Goal: Information Seeking & Learning: Learn about a topic

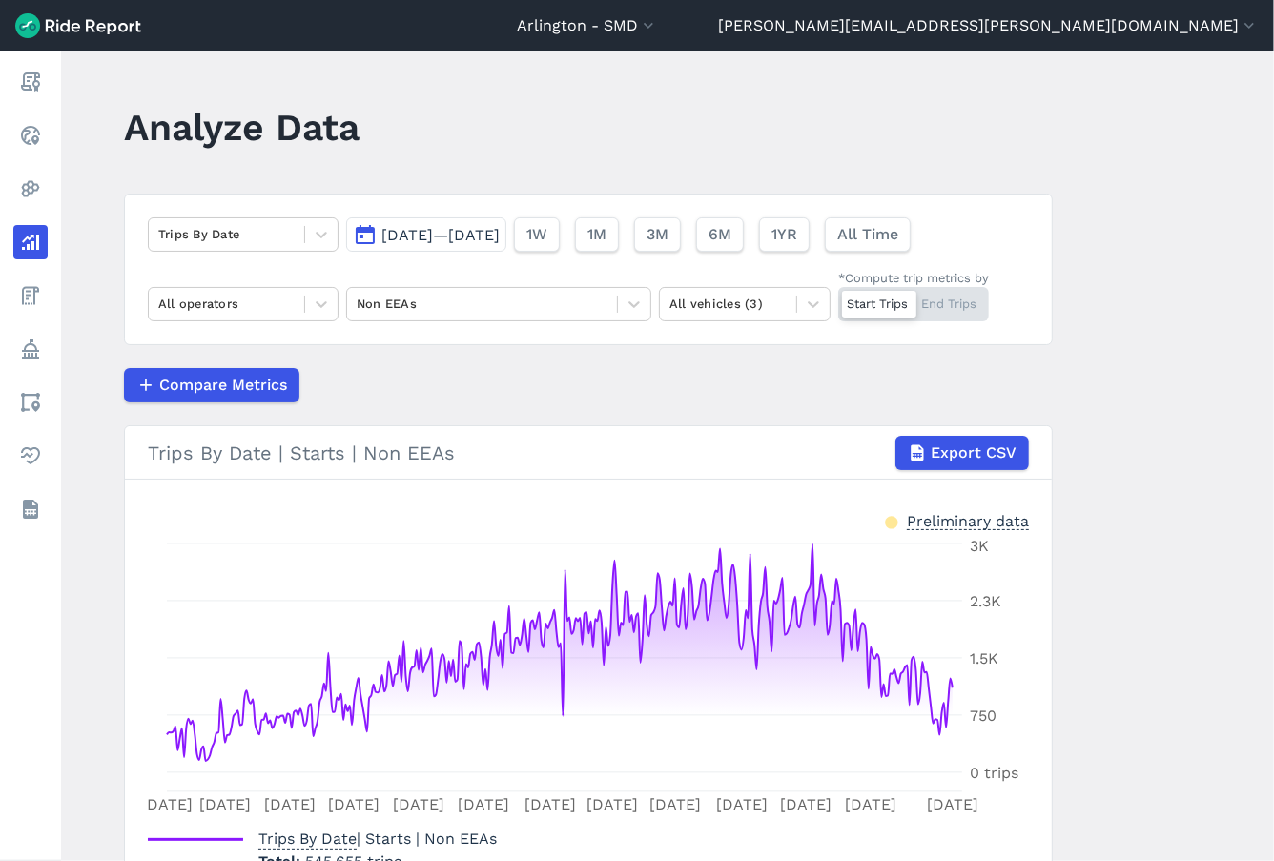
scroll to position [129, 0]
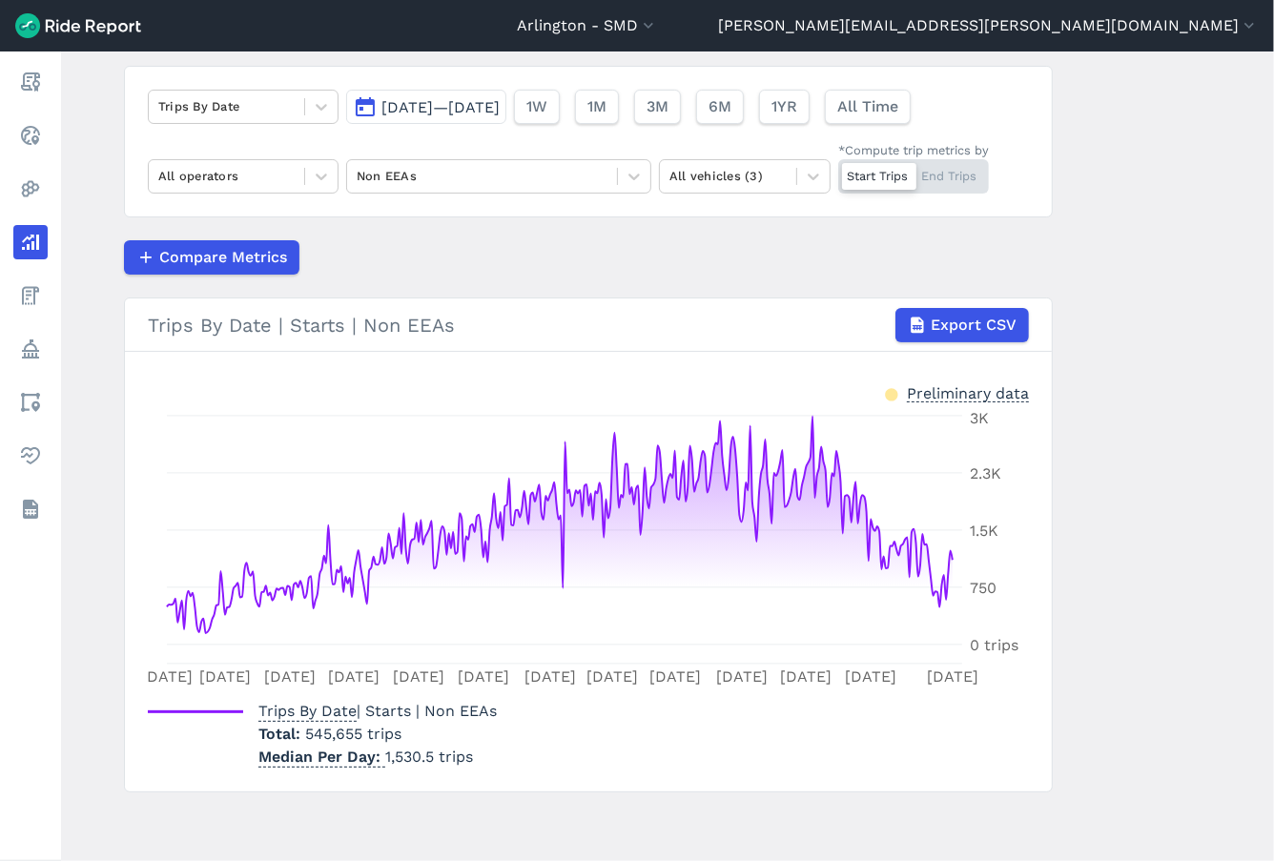
click at [653, 270] on div "Compare Metrics" at bounding box center [588, 257] width 929 height 34
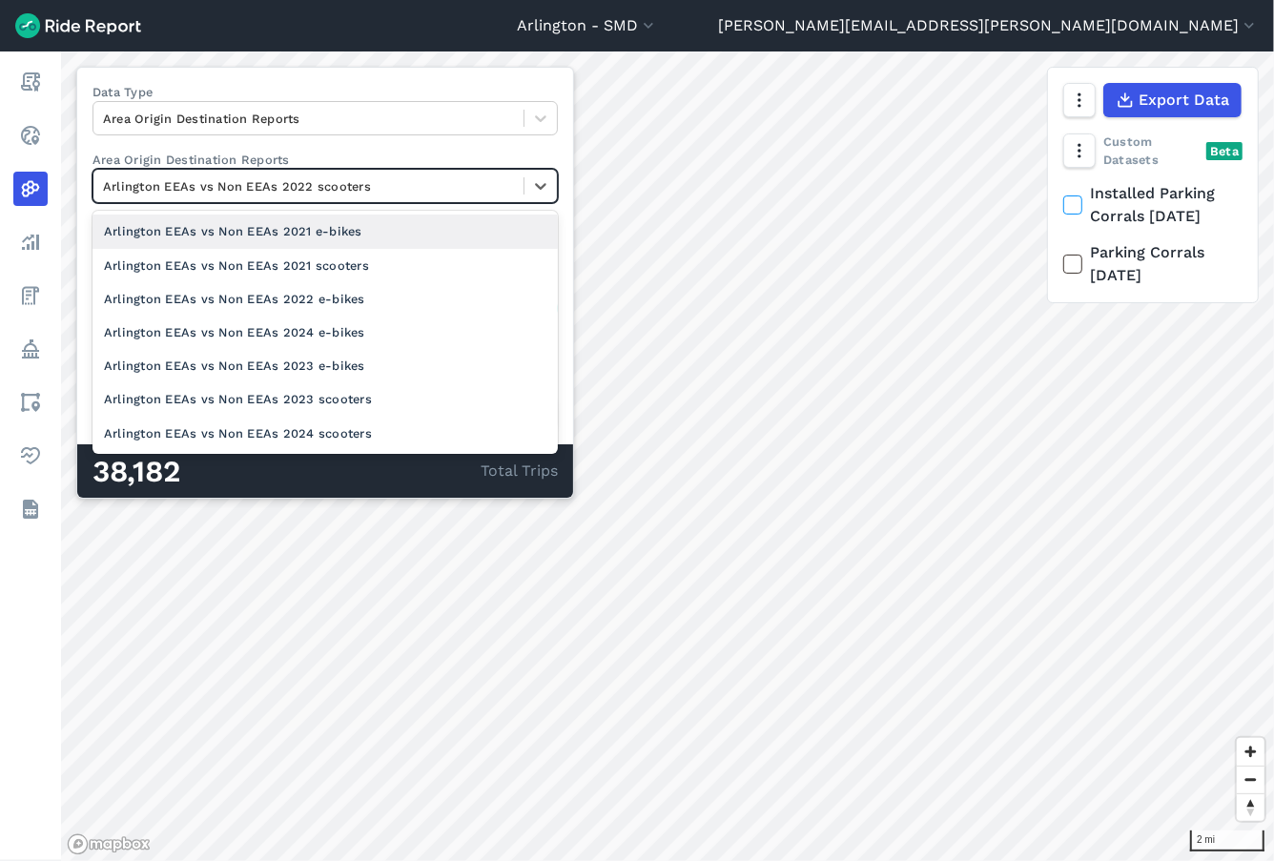
click at [283, 182] on div at bounding box center [308, 186] width 411 height 22
click at [278, 235] on div "Arlington EEAs vs Non EEAs 2021 e-bikes" at bounding box center [324, 231] width 465 height 33
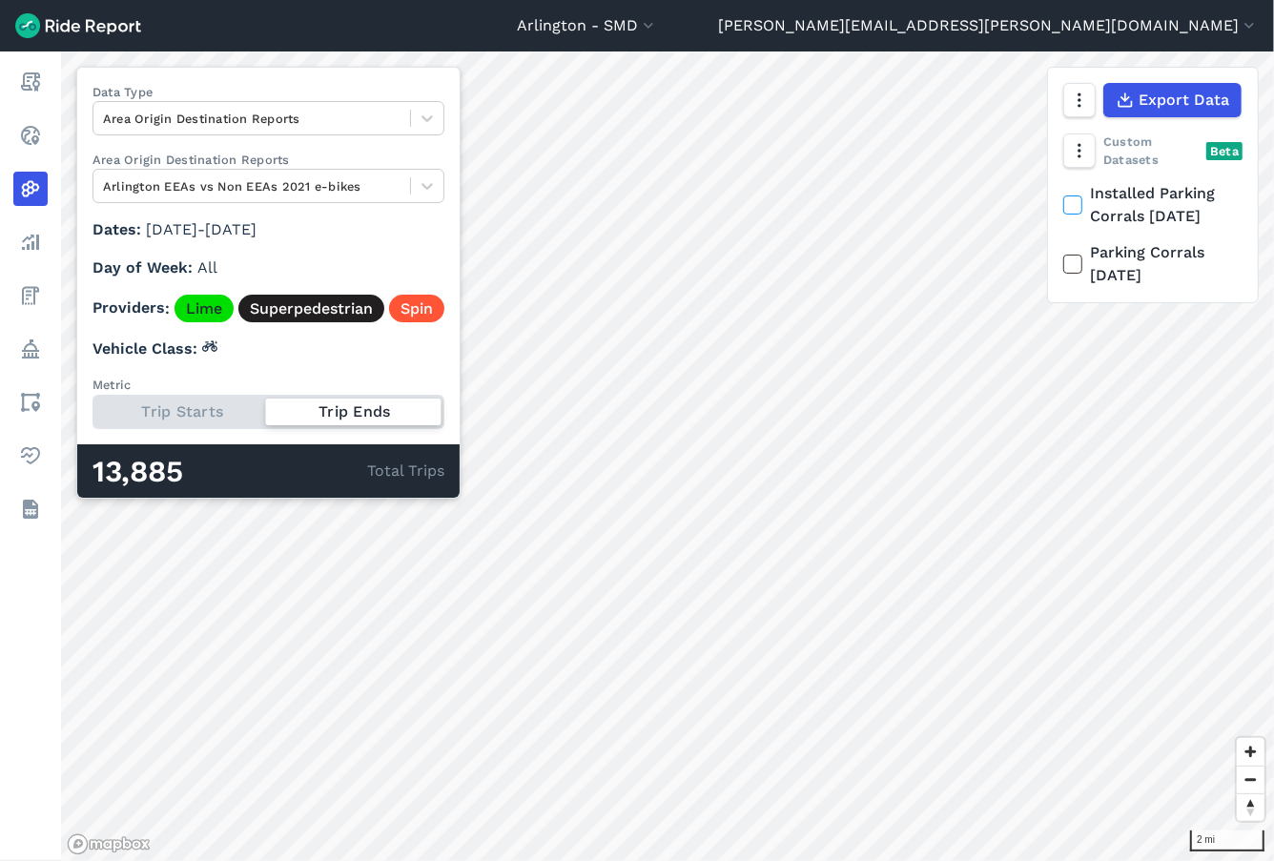
click at [221, 412] on div "Trip Starts Trip Ends" at bounding box center [268, 412] width 352 height 34
click at [92, 407] on input "Metric Trip Starts Trip Ends" at bounding box center [92, 401] width 0 height 12
click at [338, 413] on div "Trip Starts Trip Ends" at bounding box center [268, 412] width 352 height 34
click at [92, 407] on input "Metric Trip Starts Trip Ends" at bounding box center [92, 401] width 0 height 12
click at [143, 413] on div "Trip Starts Trip Ends" at bounding box center [268, 412] width 352 height 34
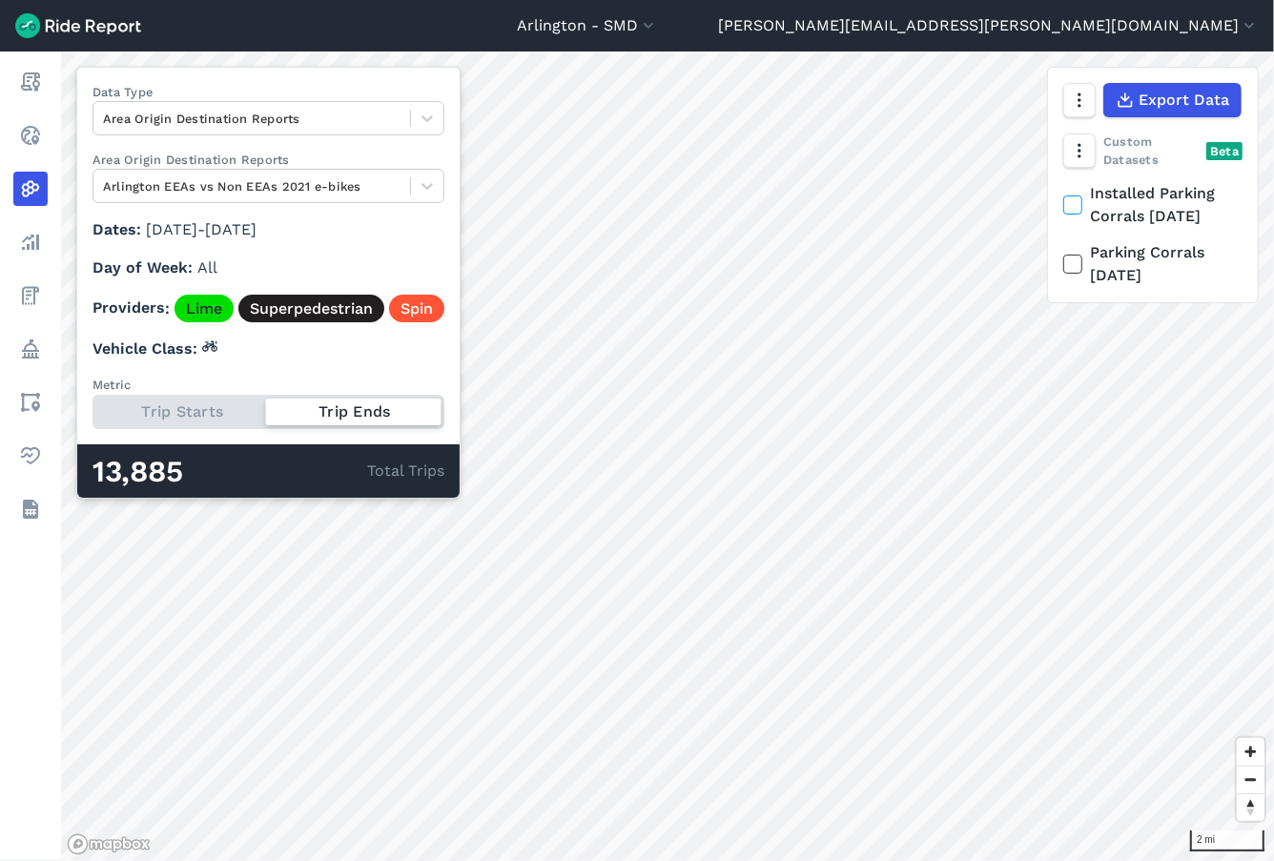
click at [92, 407] on input "Metric Trip Starts Trip Ends" at bounding box center [92, 401] width 0 height 12
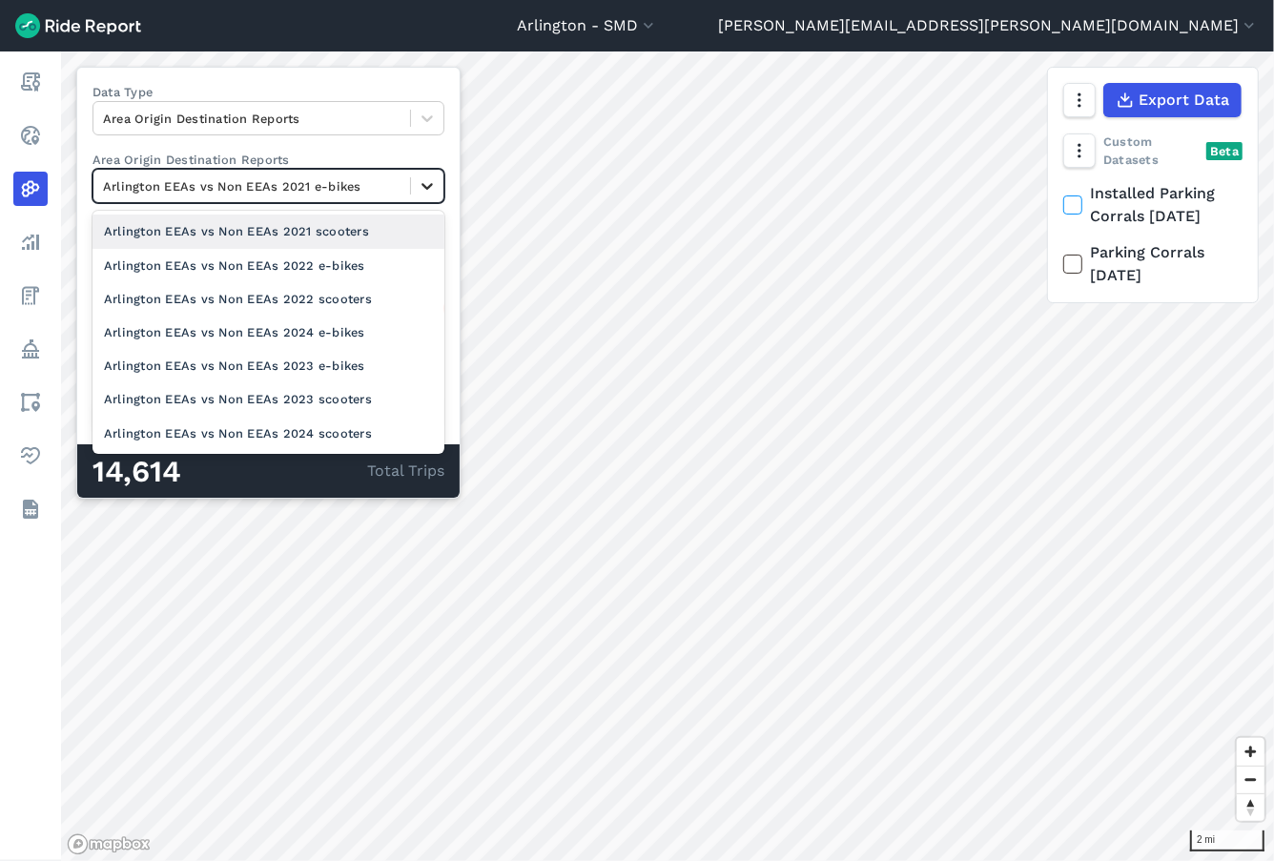
click at [420, 188] on icon at bounding box center [427, 185] width 19 height 19
click at [370, 234] on div "Arlington EEAs vs Non EEAs 2021 scooters" at bounding box center [268, 231] width 352 height 33
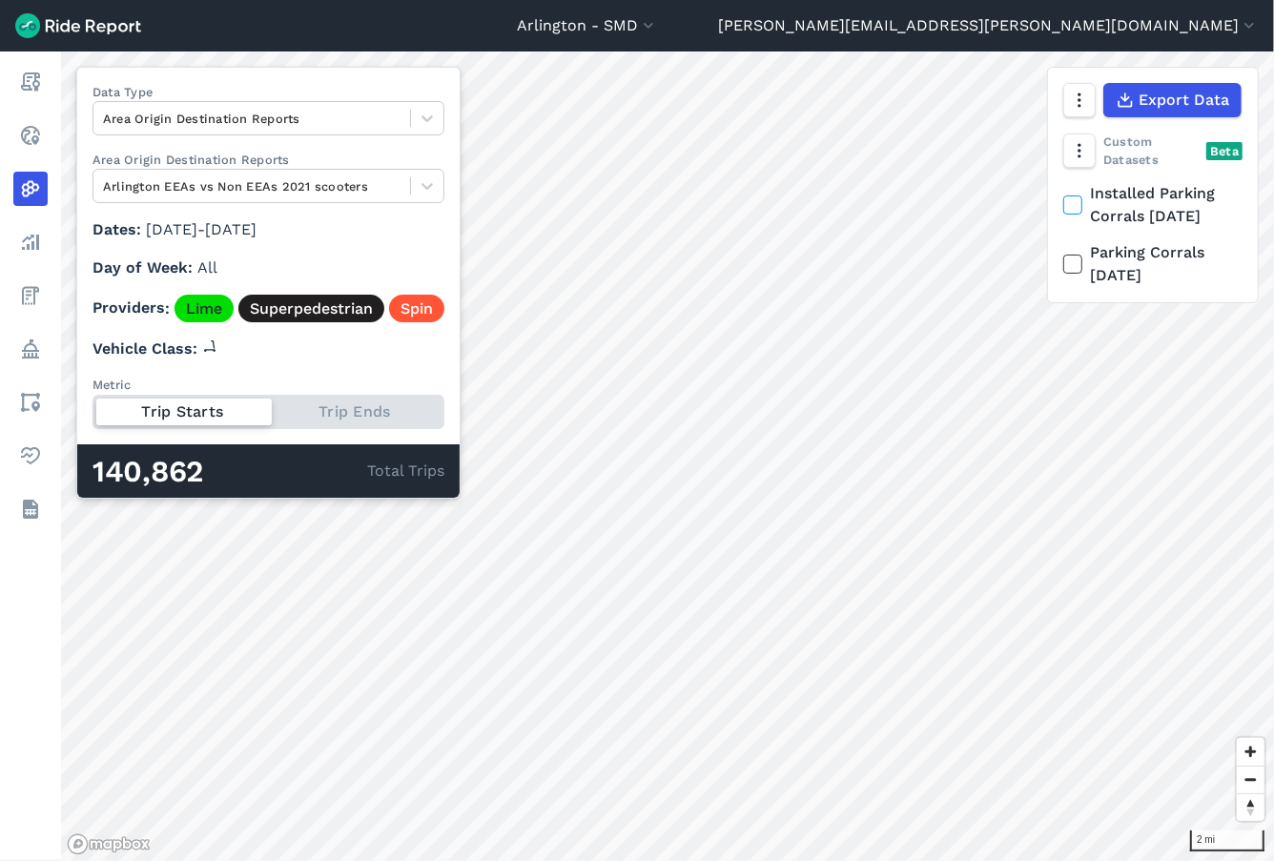
click at [335, 420] on div "Trip Starts Trip Ends" at bounding box center [268, 412] width 352 height 34
click at [92, 407] on input "Metric Trip Starts Trip Ends" at bounding box center [92, 401] width 0 height 12
click at [212, 410] on div "Trip Starts Trip Ends" at bounding box center [268, 412] width 352 height 34
click at [92, 407] on input "Metric Trip Starts Trip Ends" at bounding box center [92, 401] width 0 height 12
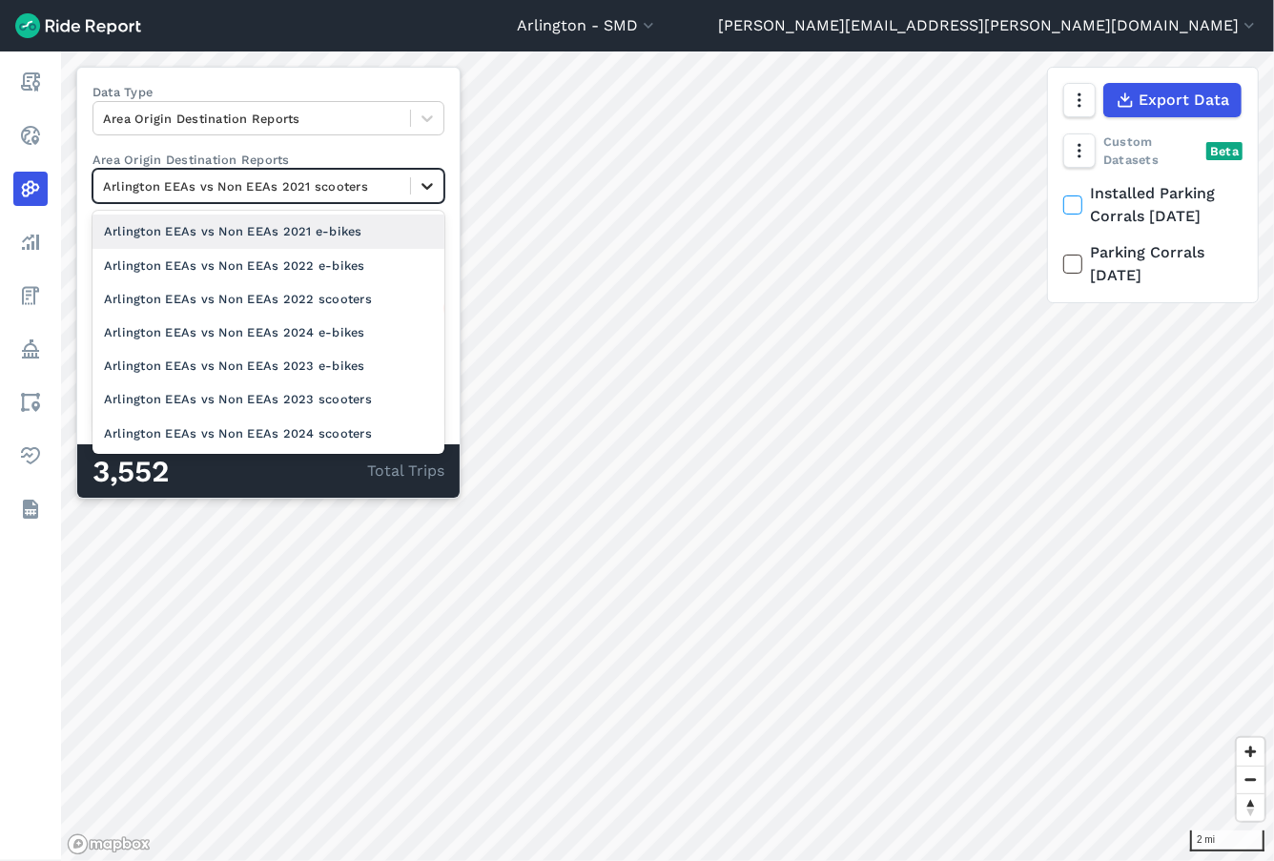
click at [412, 191] on div at bounding box center [427, 186] width 32 height 32
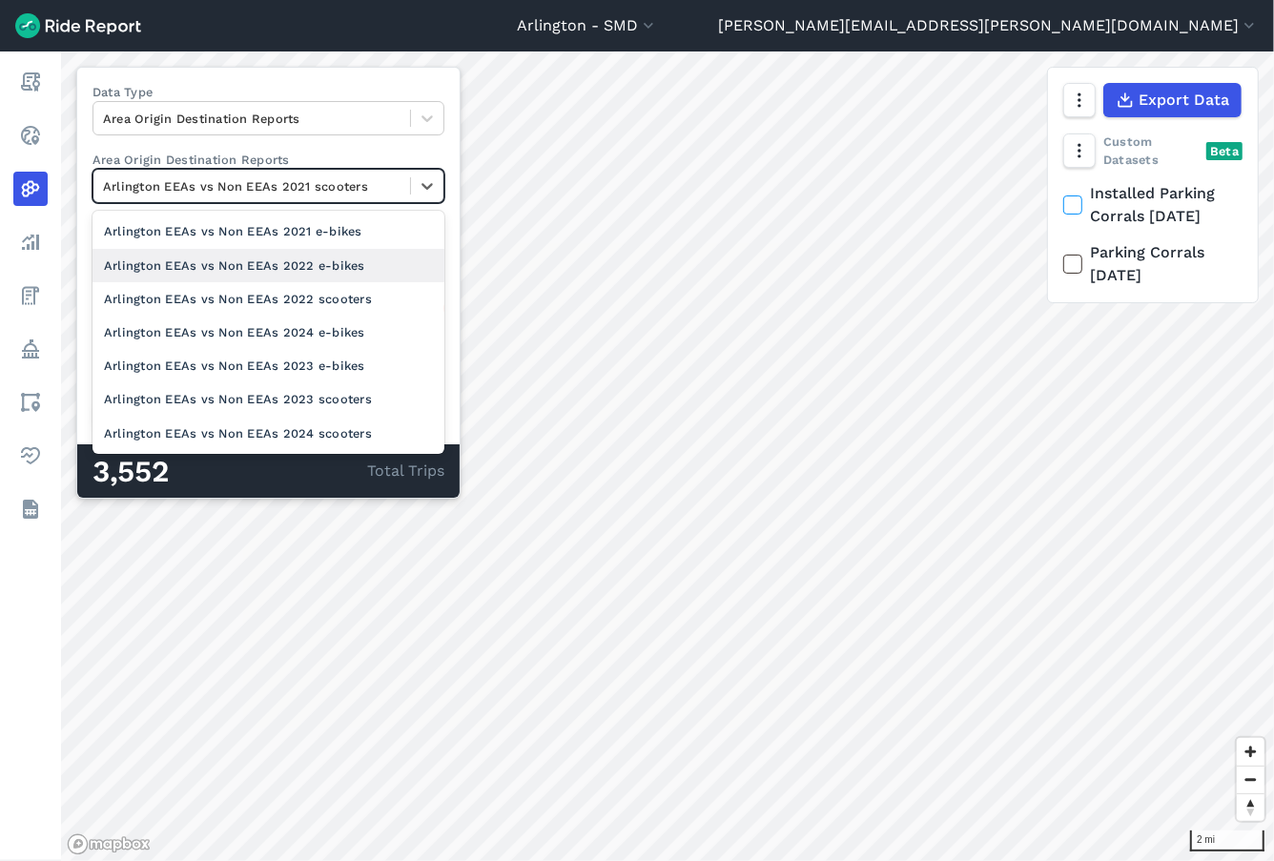
click at [383, 264] on div "Arlington EEAs vs Non EEAs 2022 e-bikes" at bounding box center [268, 265] width 352 height 33
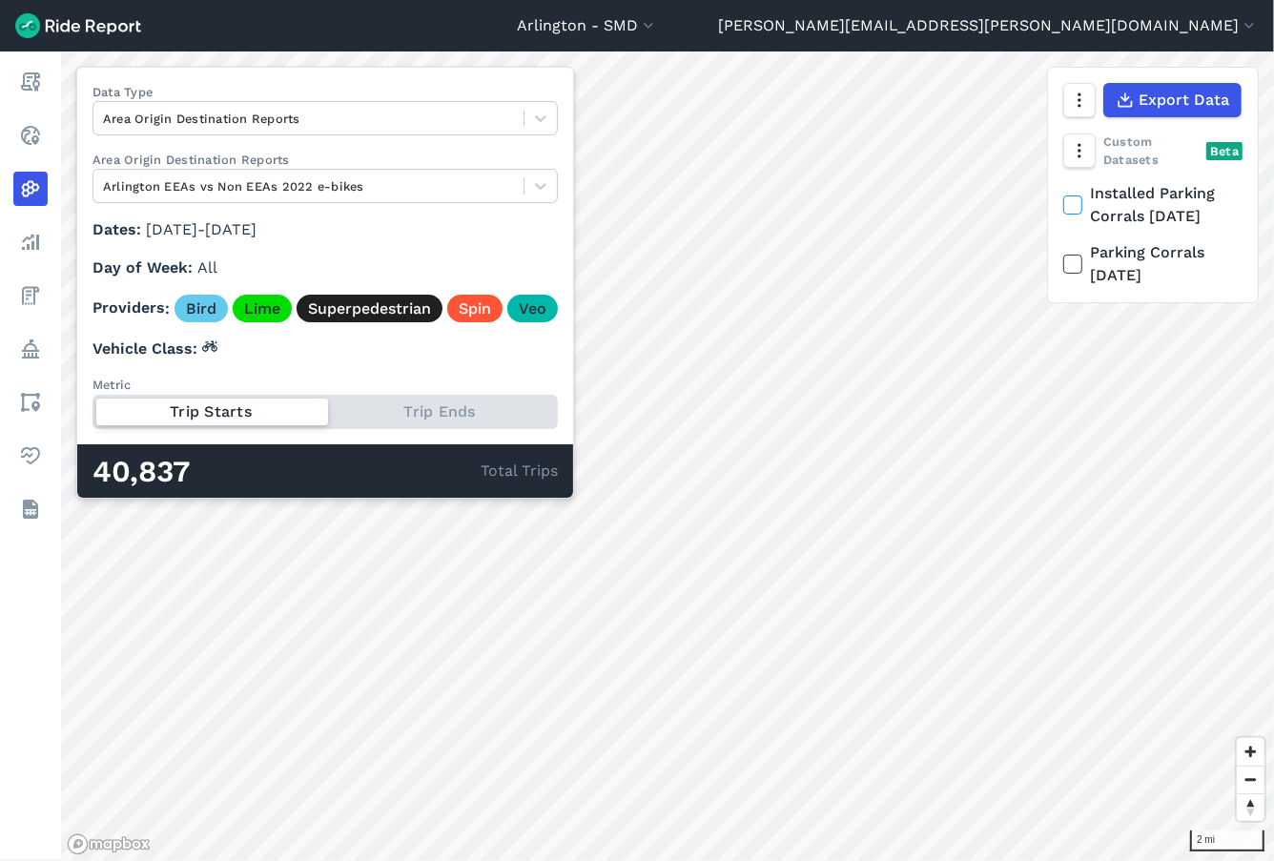
click at [441, 405] on div "Trip Starts Trip Ends" at bounding box center [324, 412] width 465 height 34
click at [92, 405] on input "Metric Trip Starts Trip Ends" at bounding box center [92, 401] width 0 height 12
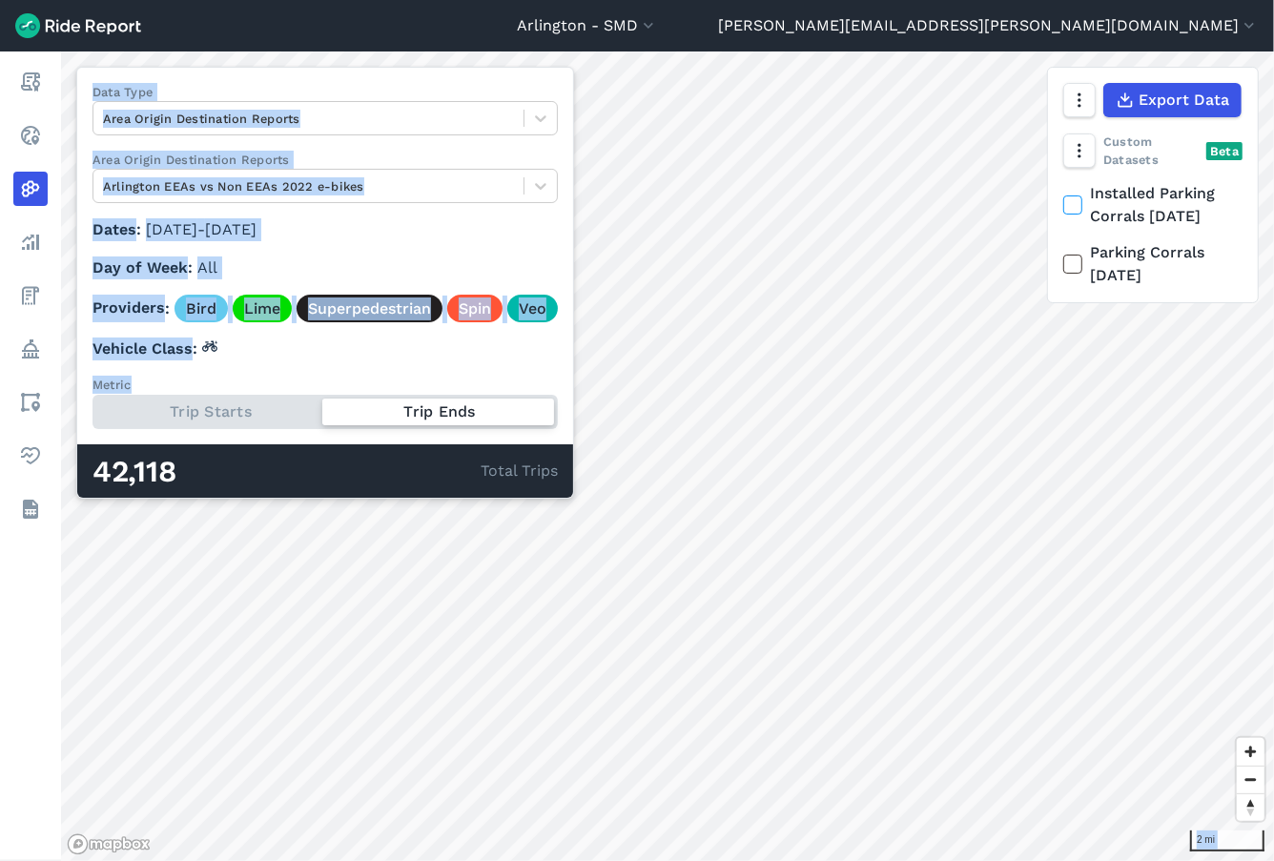
click at [226, 578] on div "2 mi Data Type Area Origin Destination Reports Area Origin Destination Reports …" at bounding box center [667, 455] width 1213 height 809
drag, startPoint x: 424, startPoint y: 420, endPoint x: -137, endPoint y: 710, distance: 632.0
click at [0, 710] on html "[GEOGRAPHIC_DATA] - [GEOGRAPHIC_DATA] [GEOGRAPHIC_DATA] - All Micromobility [GE…" at bounding box center [637, 430] width 1274 height 861
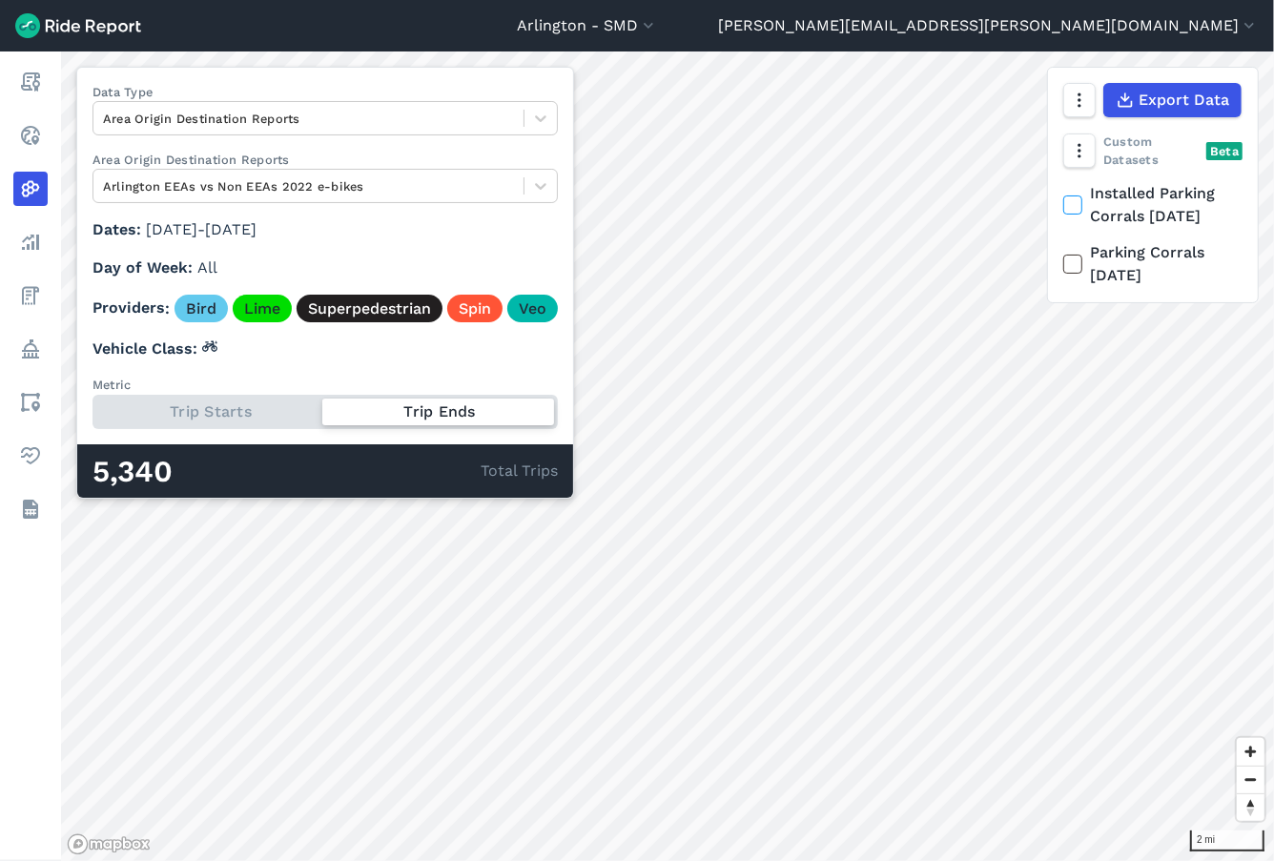
click at [183, 407] on div "Trip Starts Trip Ends" at bounding box center [324, 412] width 465 height 34
click at [92, 407] on input "Metric Trip Starts Trip Ends" at bounding box center [92, 401] width 0 height 12
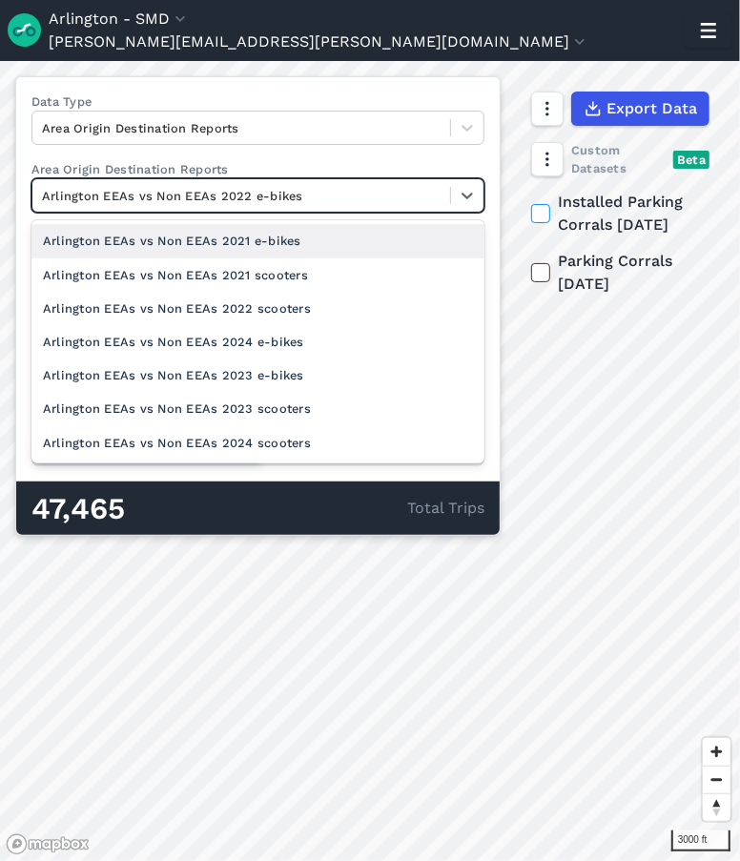
click at [293, 205] on div at bounding box center [241, 196] width 399 height 22
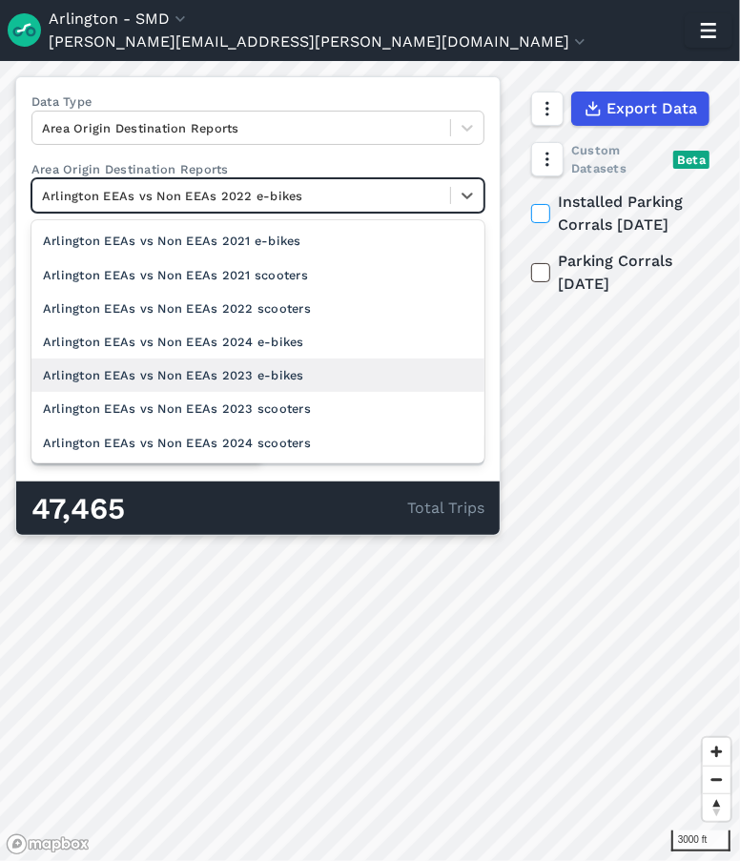
click at [269, 377] on div "Arlington EEAs vs Non EEAs 2023 e-bikes" at bounding box center [257, 375] width 453 height 33
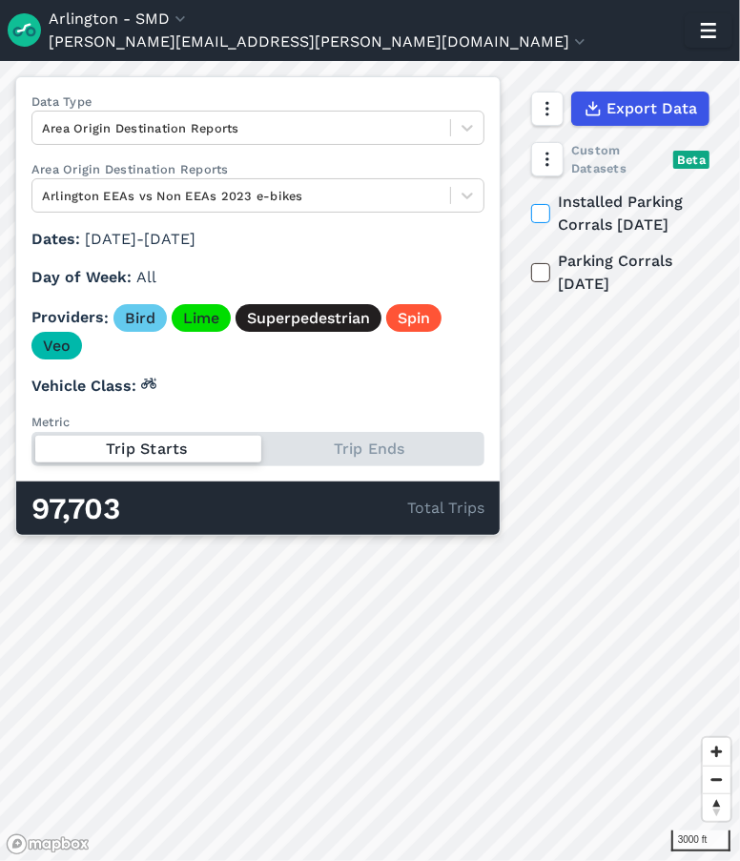
click at [426, 362] on div "Dates [DATE] - [DATE] Day of Week All Providers Bird Lime Superpedestrian Spin …" at bounding box center [257, 373] width 453 height 291
click at [346, 198] on div at bounding box center [241, 196] width 399 height 22
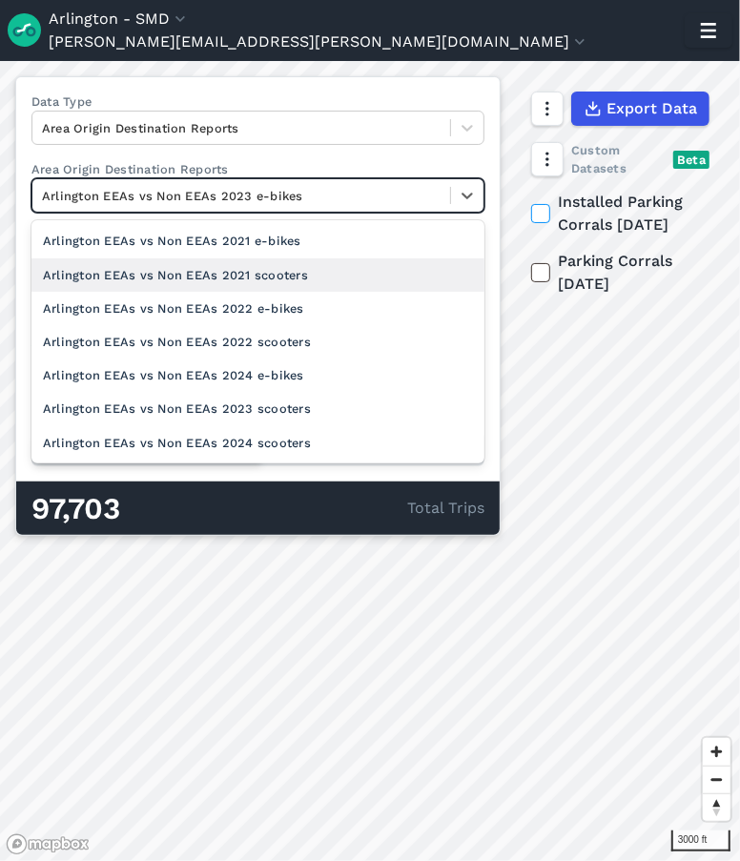
click at [320, 278] on div "Arlington EEAs vs Non EEAs 2021 scooters" at bounding box center [257, 274] width 453 height 33
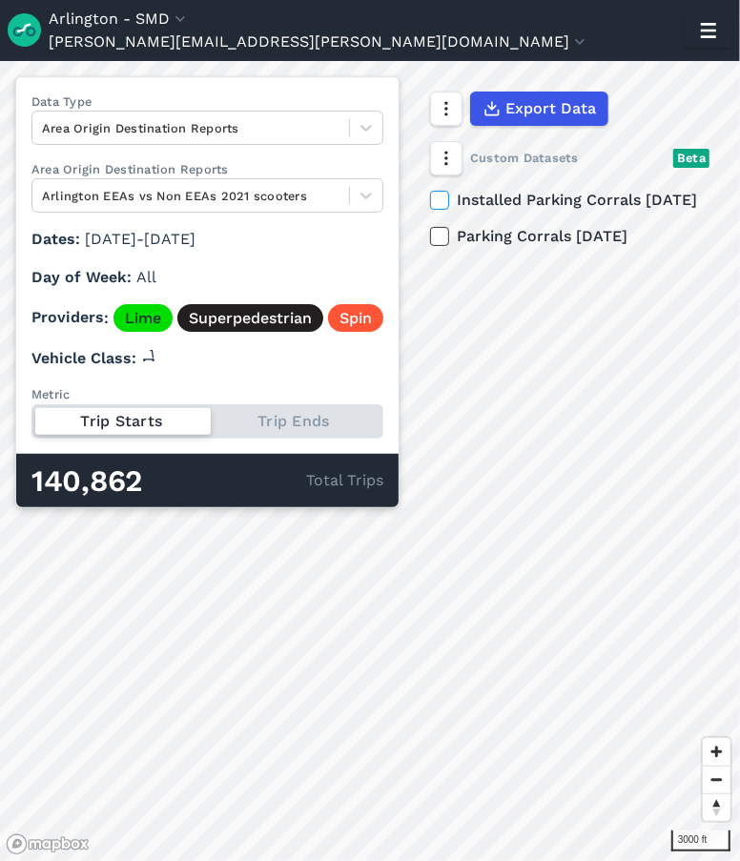
click at [249, 429] on div "Trip Starts Trip Ends" at bounding box center [207, 421] width 352 height 34
click at [31, 417] on input "Metric Trip Starts Trip Ends" at bounding box center [31, 410] width 0 height 12
click at [216, 480] on div "140,862" at bounding box center [168, 481] width 275 height 25
click at [122, 425] on div "Trip Starts Trip Ends" at bounding box center [207, 421] width 352 height 34
click at [31, 417] on input "Metric Trip Starts Trip Ends" at bounding box center [31, 410] width 0 height 12
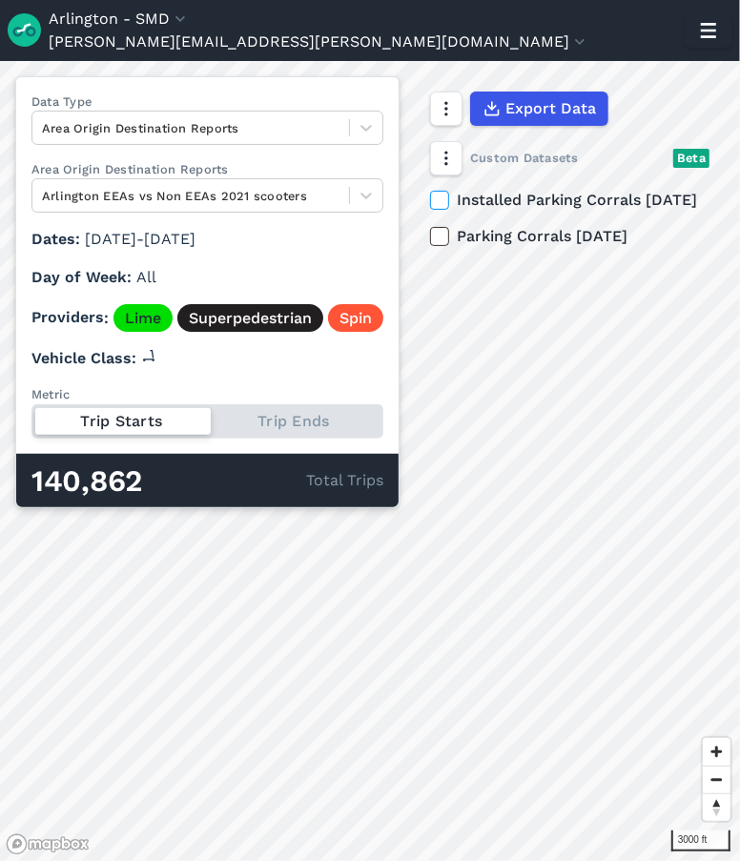
click at [254, 424] on div "Trip Starts Trip Ends" at bounding box center [207, 421] width 352 height 34
click at [31, 417] on input "Metric Trip Starts Trip Ends" at bounding box center [31, 410] width 0 height 12
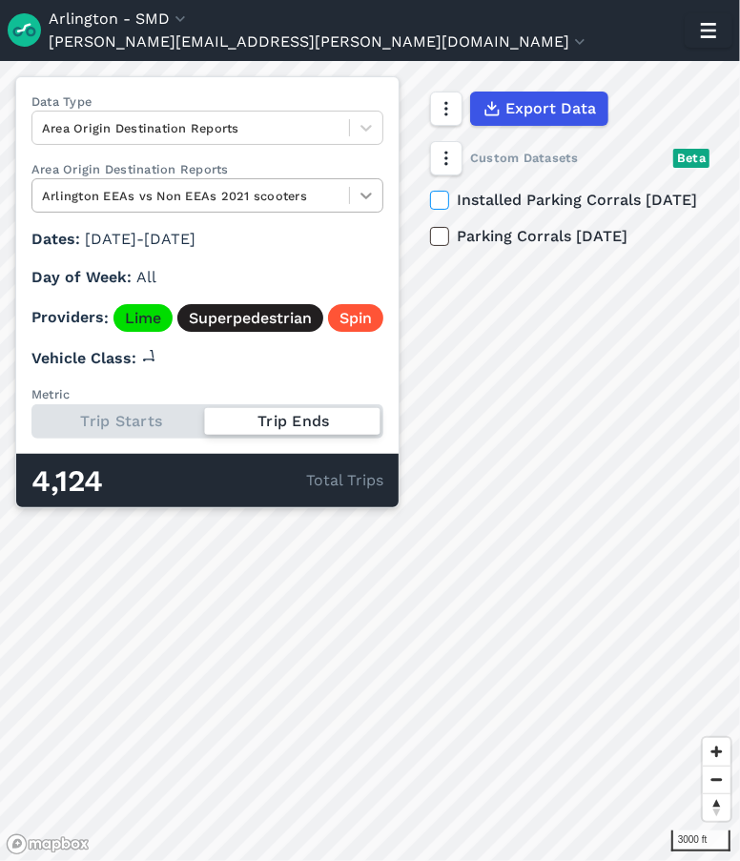
click at [359, 200] on icon at bounding box center [366, 195] width 19 height 19
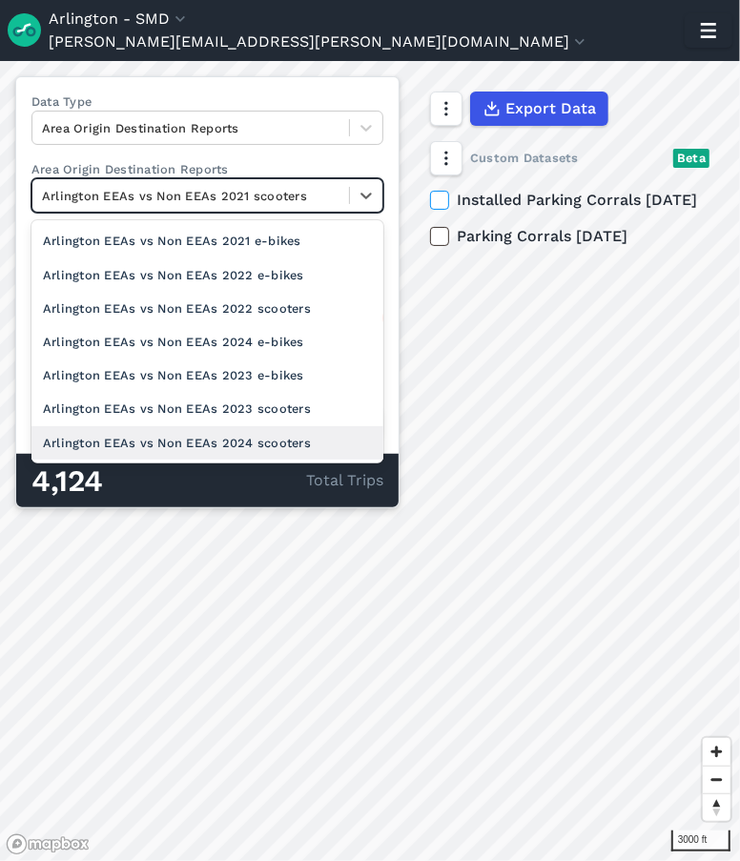
click at [284, 441] on div "Arlington EEAs vs Non EEAs 2024 scooters" at bounding box center [207, 442] width 352 height 33
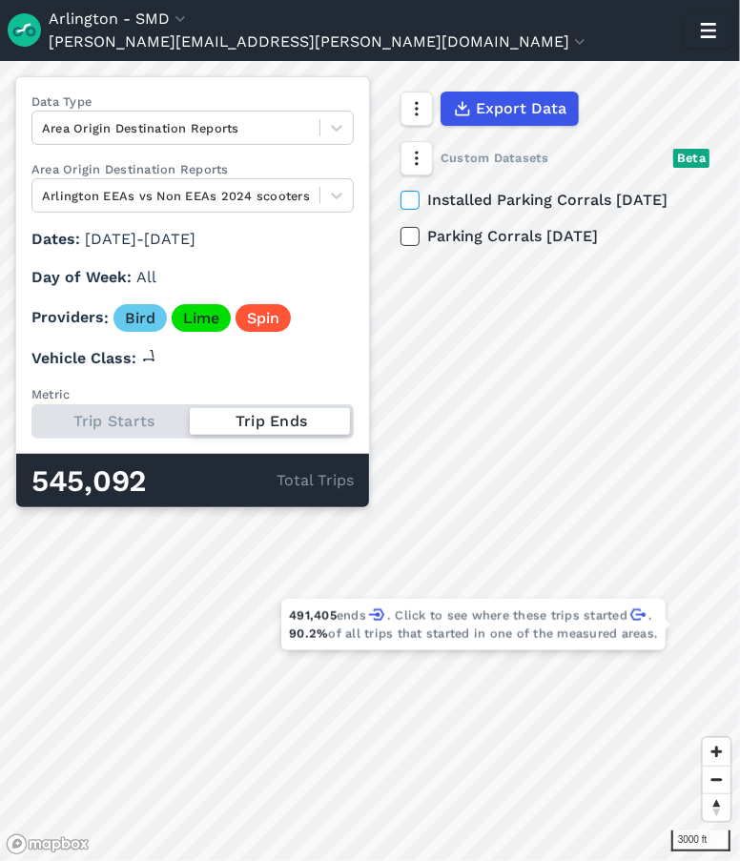
click at [162, 417] on div "Trip Starts Trip Ends" at bounding box center [192, 421] width 322 height 34
click at [31, 417] on input "Metric Trip Starts Trip Ends" at bounding box center [31, 410] width 0 height 12
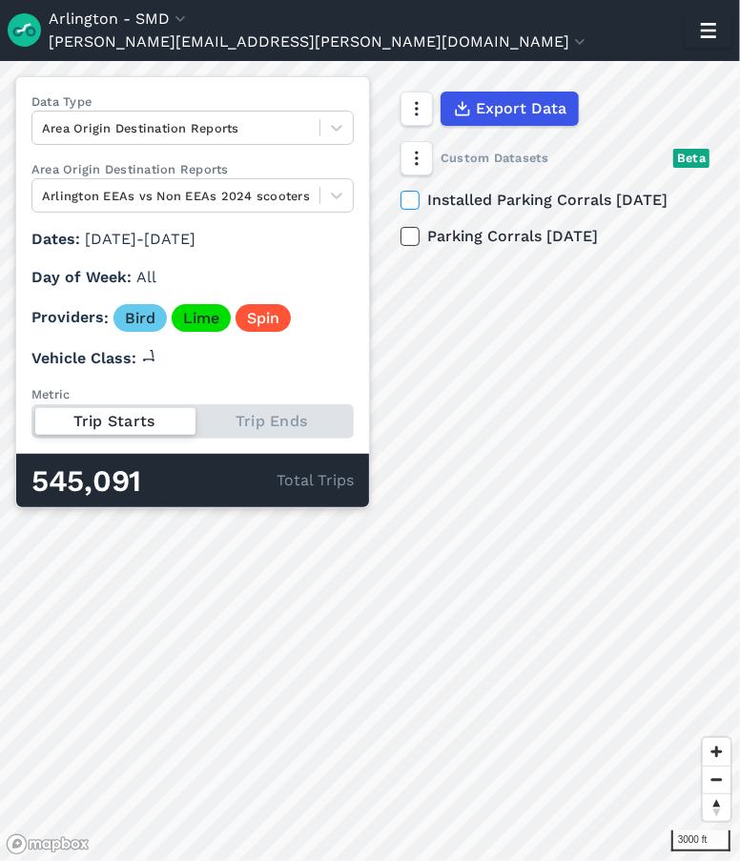
click at [277, 421] on div "Trip Starts Trip Ends" at bounding box center [192, 421] width 322 height 34
click at [31, 417] on input "Metric Trip Starts Trip Ends" at bounding box center [31, 410] width 0 height 12
click at [277, 421] on div "Trip Starts Trip Ends" at bounding box center [192, 421] width 322 height 34
click at [31, 417] on input "Metric Trip Starts Trip Ends" at bounding box center [31, 410] width 0 height 12
click at [277, 421] on div "Trip Starts Trip Ends" at bounding box center [192, 421] width 322 height 34
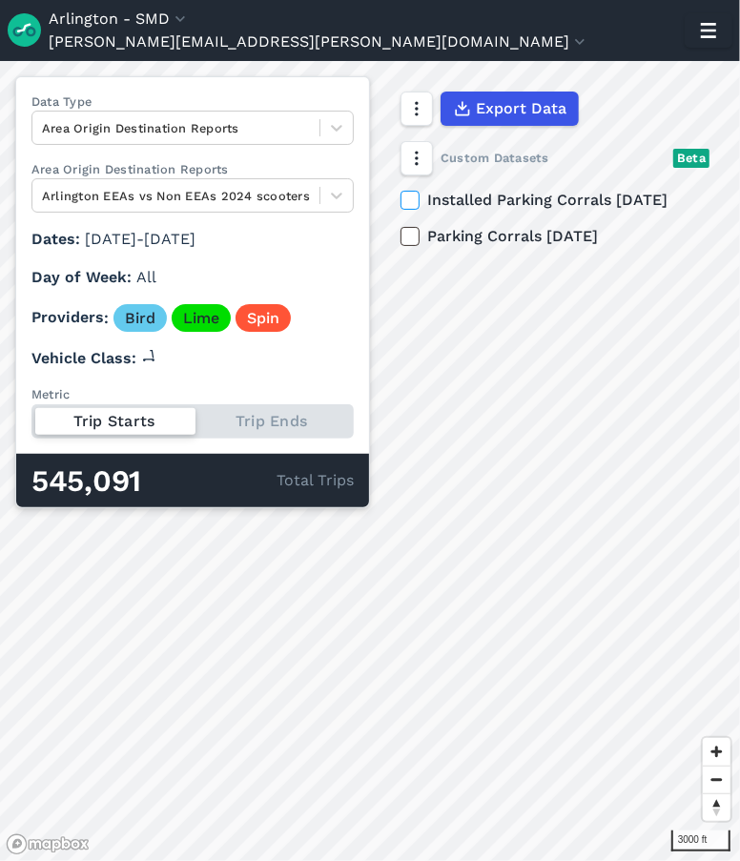
click at [31, 417] on input "Metric Trip Starts Trip Ends" at bounding box center [31, 410] width 0 height 12
click at [116, 432] on div "Trip Starts Trip Ends" at bounding box center [192, 421] width 322 height 34
click at [31, 417] on input "Metric Trip Starts Trip Ends" at bounding box center [31, 410] width 0 height 12
click at [297, 426] on div "Trip Starts Trip Ends" at bounding box center [192, 421] width 322 height 34
click at [31, 417] on input "Metric Trip Starts Trip Ends" at bounding box center [31, 410] width 0 height 12
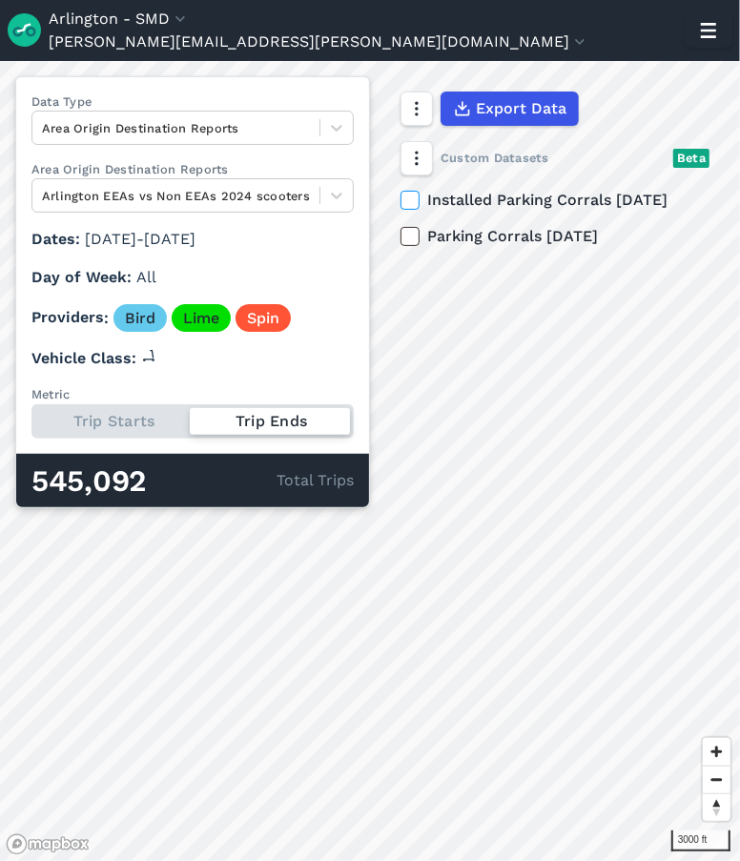
click at [141, 417] on div "Trip Starts Trip Ends" at bounding box center [192, 421] width 322 height 34
click at [31, 417] on input "Metric Trip Starts Trip Ends" at bounding box center [31, 410] width 0 height 12
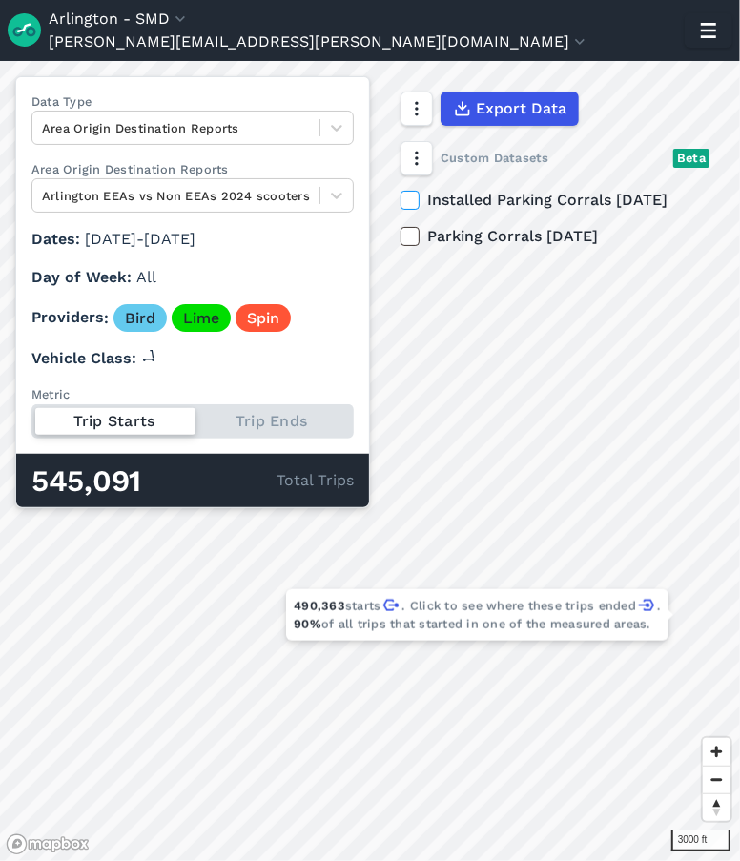
click at [303, 426] on div "Trip Starts Trip Ends" at bounding box center [192, 421] width 322 height 34
click at [31, 417] on input "Metric Trip Starts Trip Ends" at bounding box center [31, 410] width 0 height 12
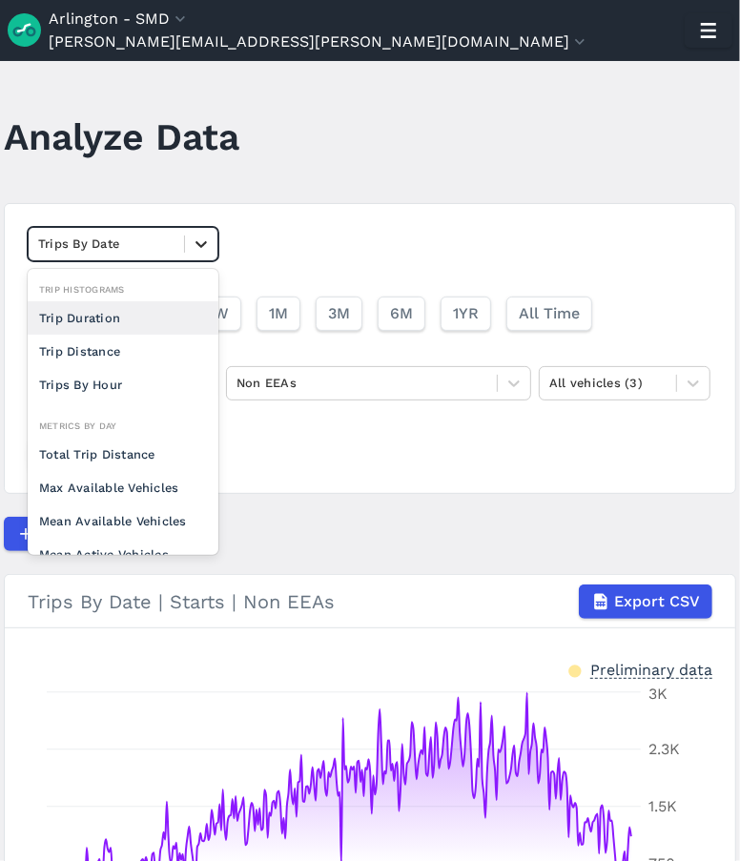
click at [202, 245] on icon at bounding box center [200, 244] width 11 height 7
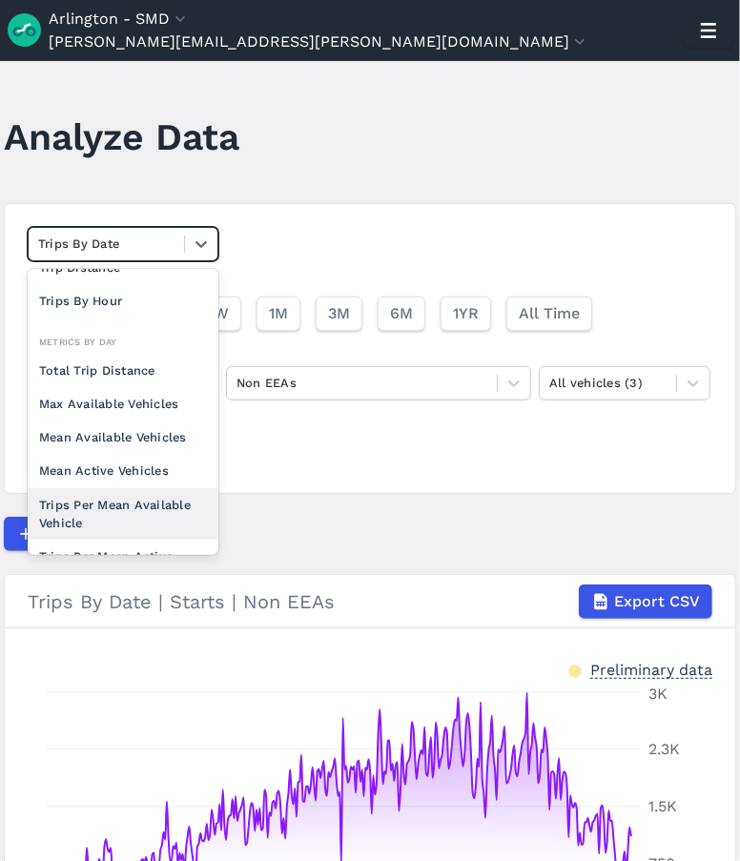
scroll to position [165, 0]
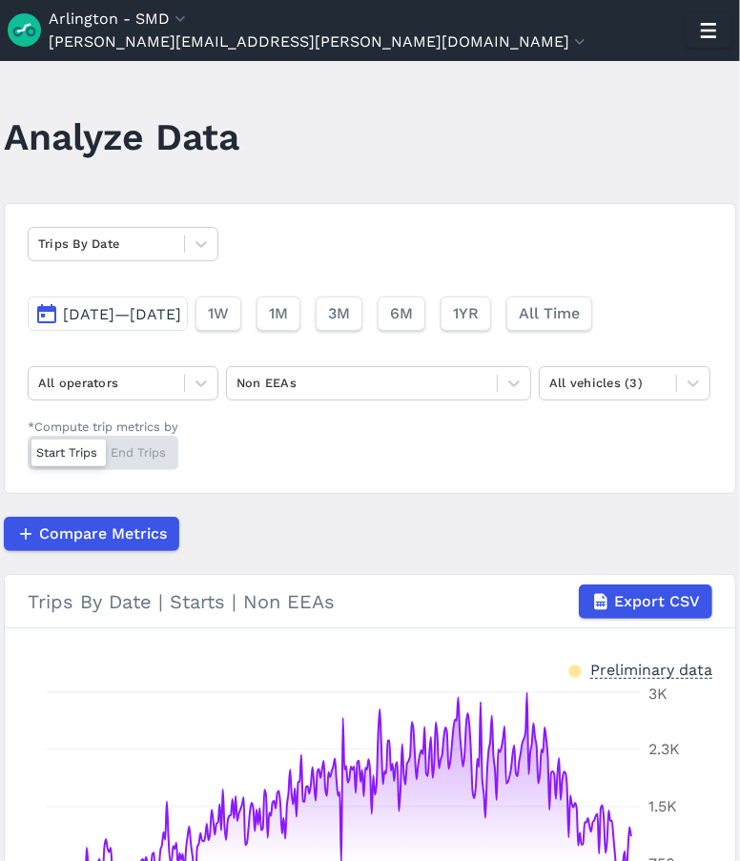
click at [405, 220] on div "Trips By Date Jan 1, 2024—Dec 31, 2024 1W 1M 3M 6M 1YR All Time All operators N…" at bounding box center [370, 348] width 732 height 291
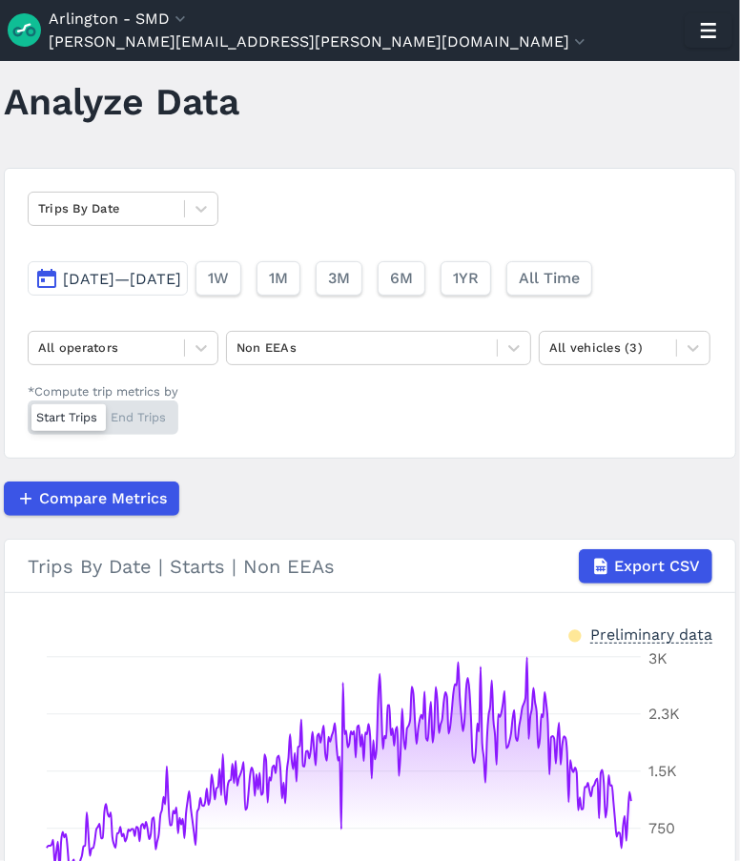
scroll to position [0, 0]
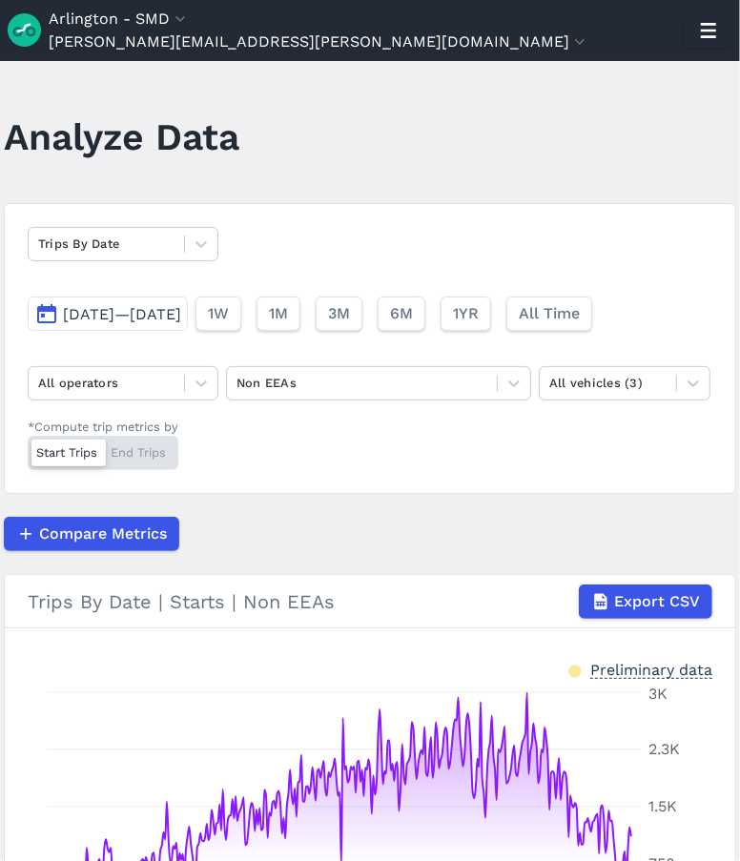
click at [592, 548] on div "Compare Metrics" at bounding box center [370, 534] width 732 height 34
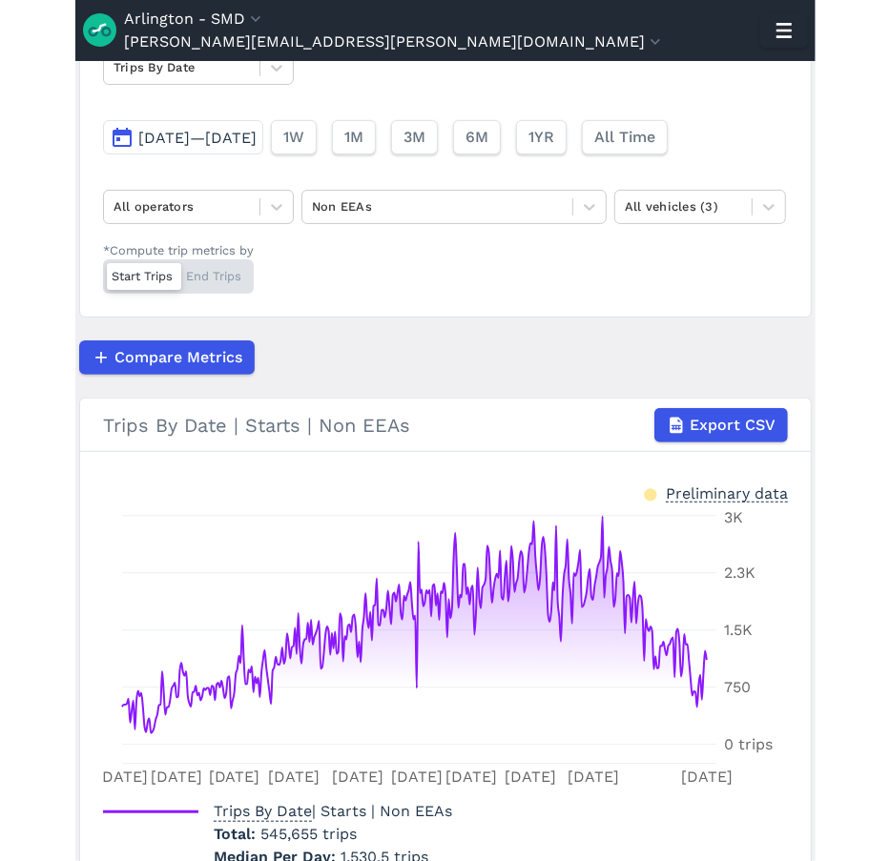
scroll to position [238, 0]
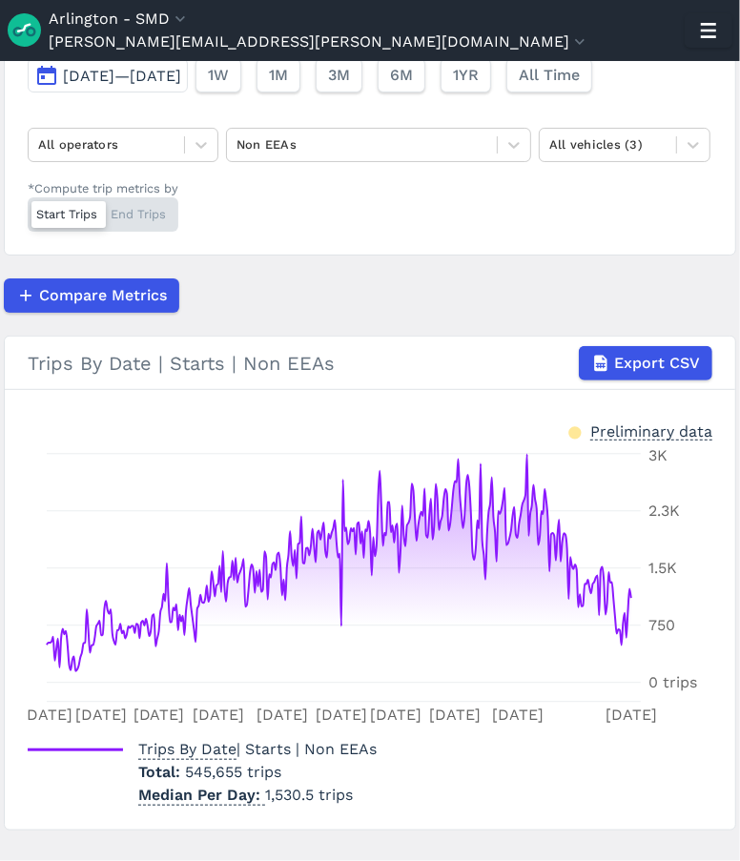
click at [666, 796] on div "Trips By Date | Starts | Non EEAs Total 545,655 trips Median Per Day 1,530.5 tr…" at bounding box center [370, 768] width 685 height 76
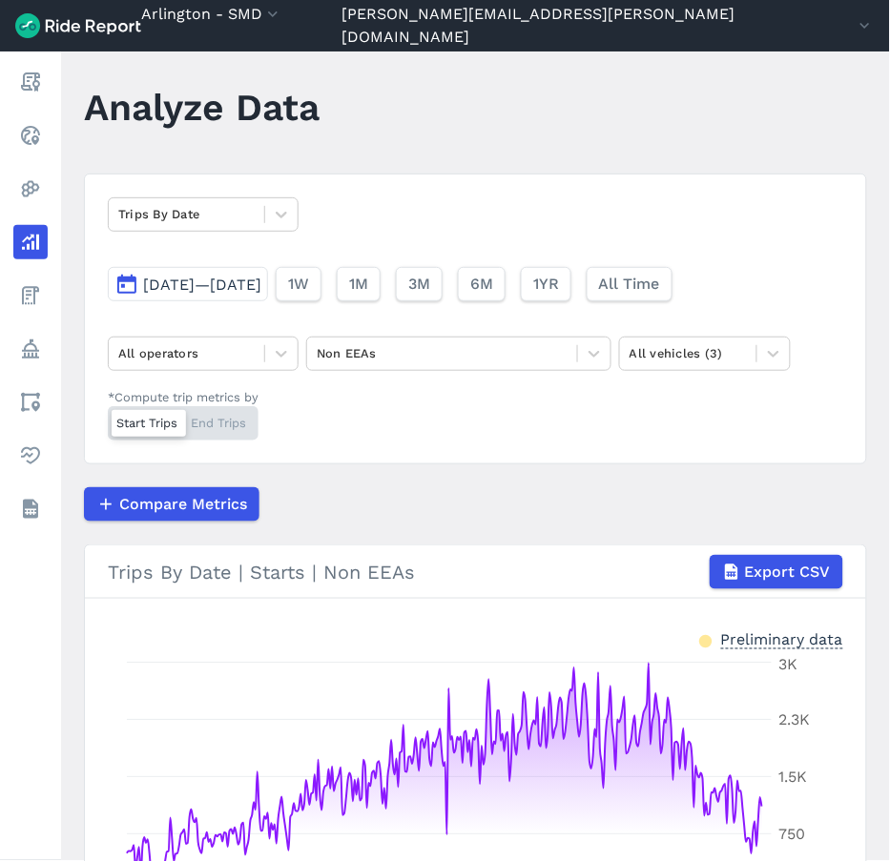
scroll to position [0, 0]
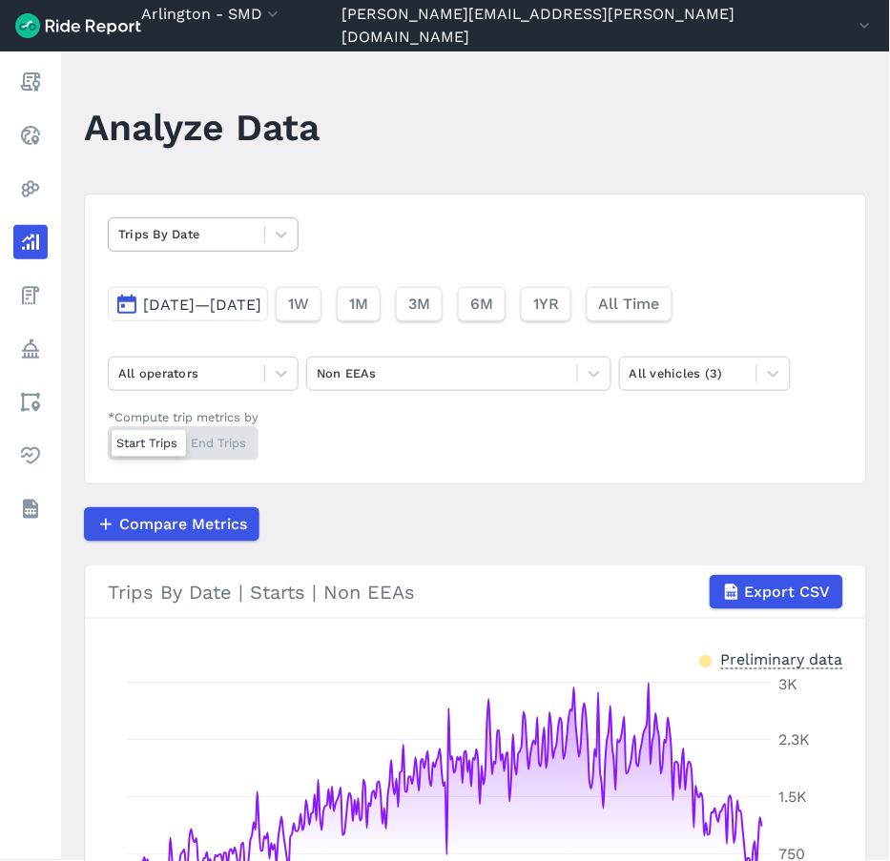
click at [215, 239] on div at bounding box center [186, 234] width 136 height 22
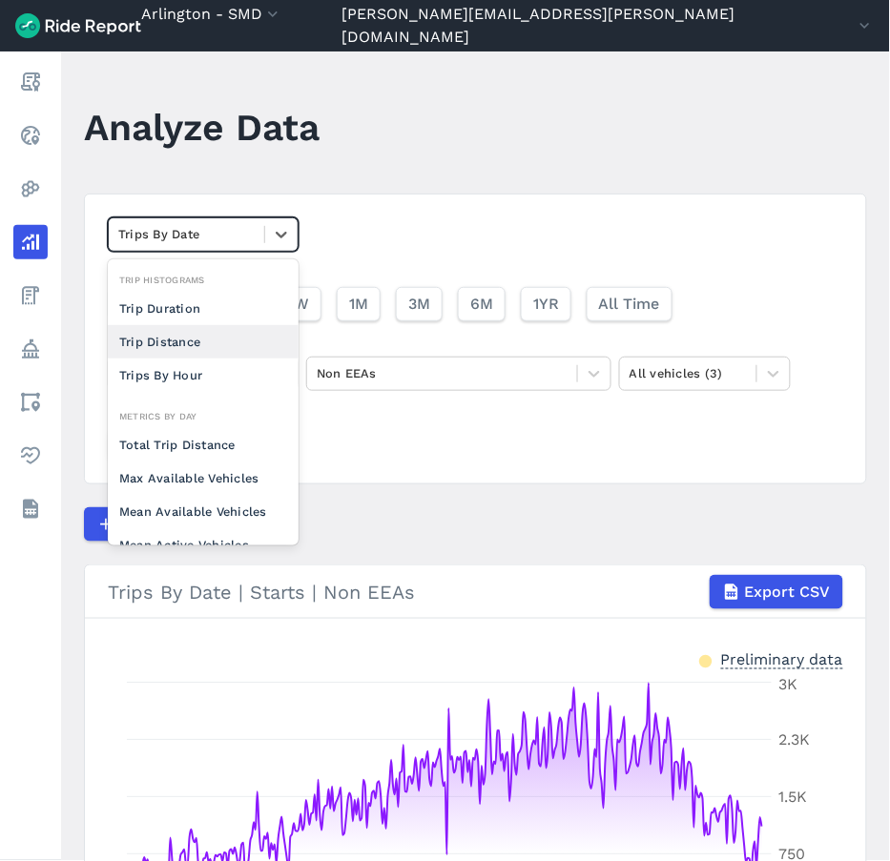
click at [215, 350] on div "Trip Distance" at bounding box center [203, 341] width 191 height 33
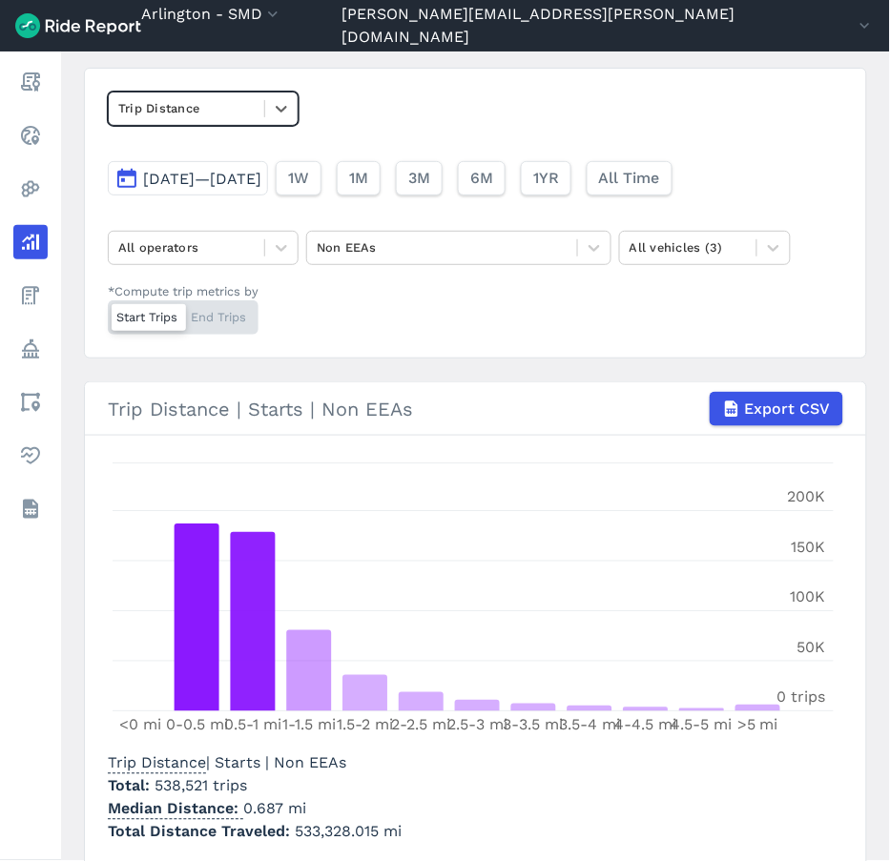
scroll to position [83, 0]
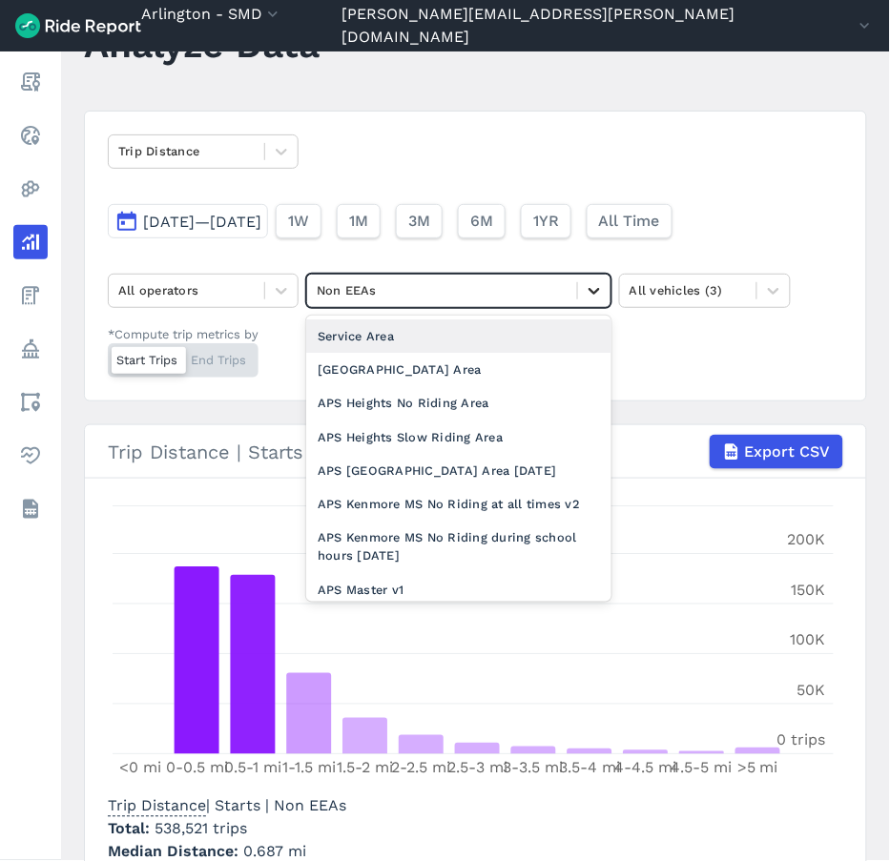
click at [587, 291] on icon at bounding box center [593, 290] width 19 height 19
click at [569, 330] on div "Service Area" at bounding box center [458, 335] width 305 height 33
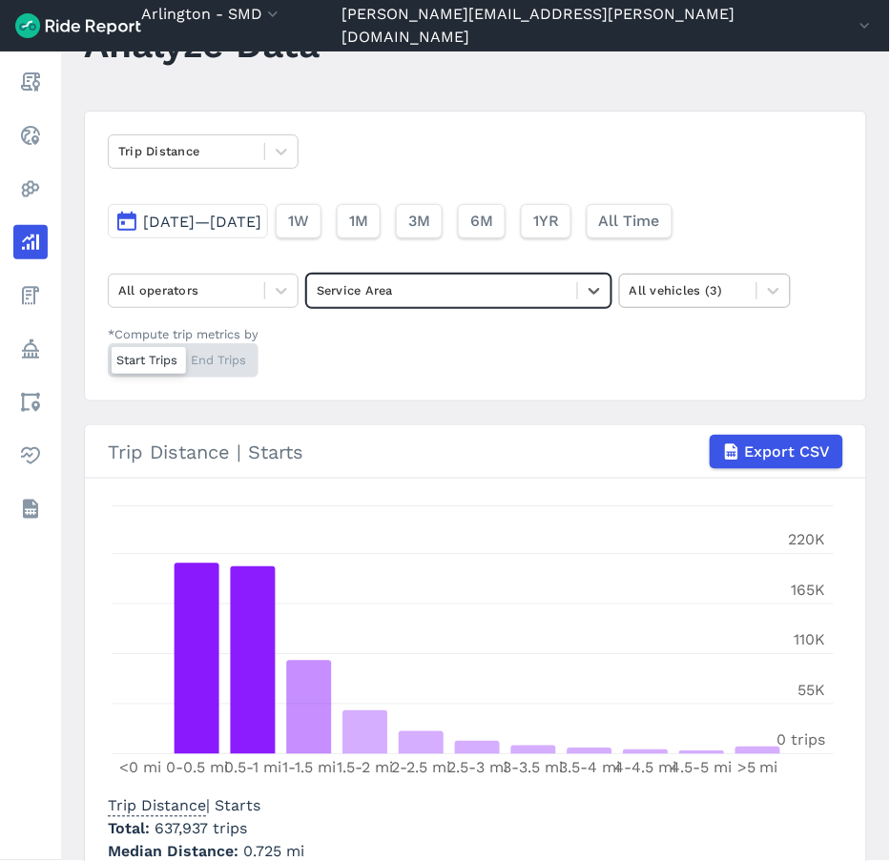
click at [663, 284] on div at bounding box center [687, 290] width 117 height 22
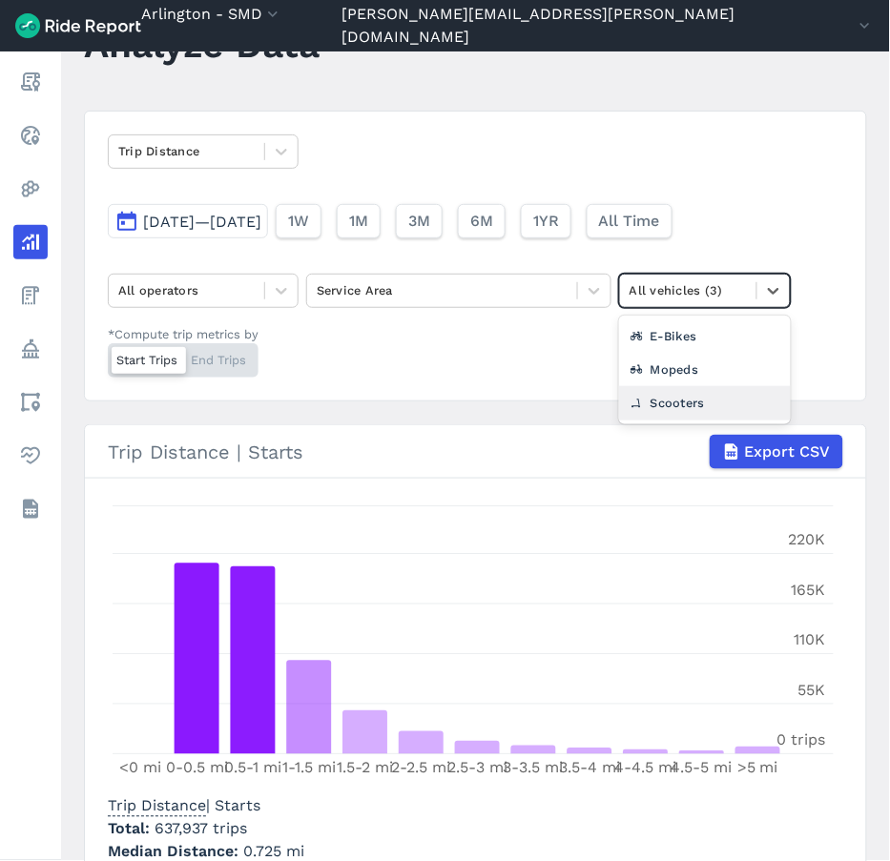
click at [661, 398] on div "Scooters" at bounding box center [705, 402] width 172 height 33
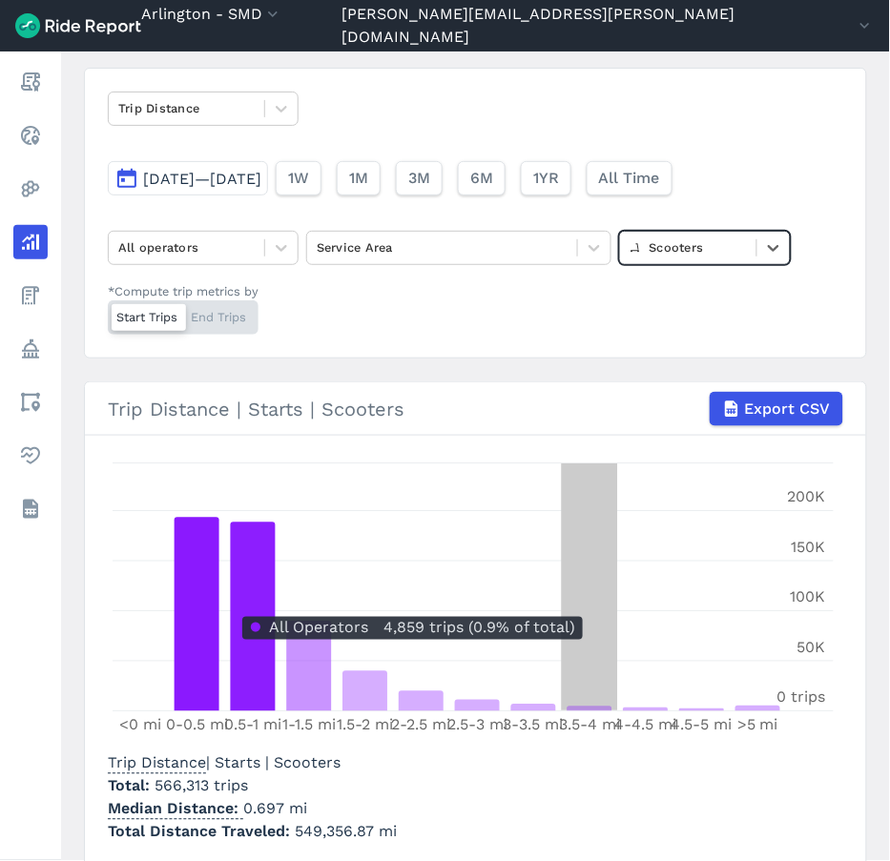
scroll to position [202, 0]
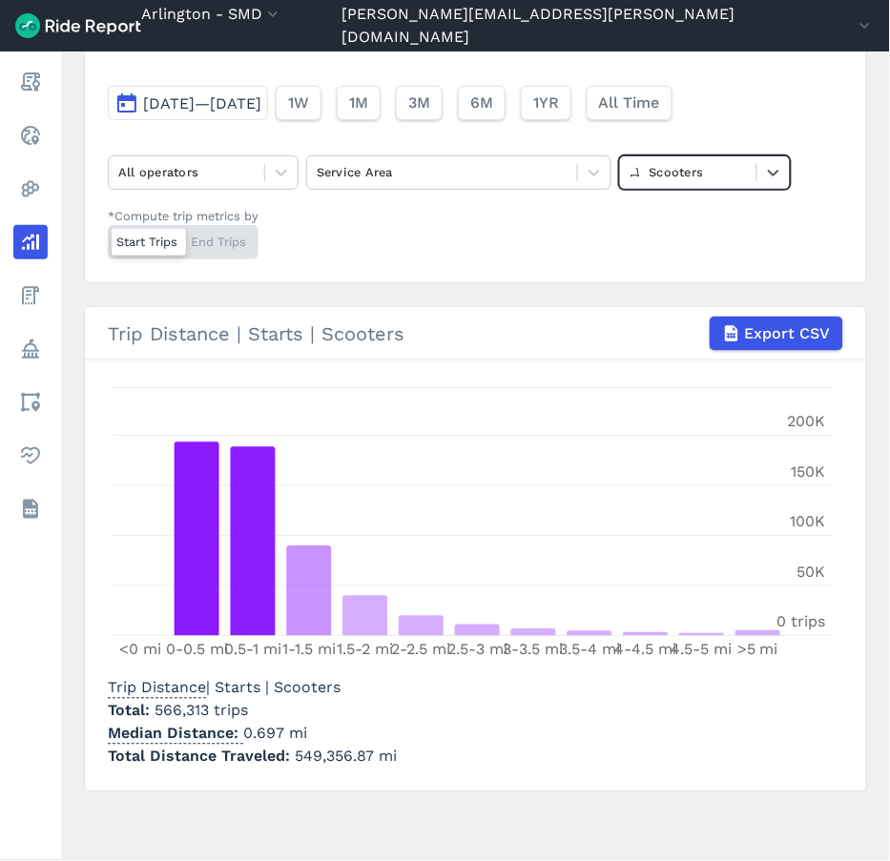
click at [235, 236] on div "Start Trips End Trips" at bounding box center [183, 242] width 151 height 34
click at [108, 236] on input "*Compute trip metrics by Start Trips End Trips" at bounding box center [108, 231] width 0 height 12
click at [739, 165] on icon at bounding box center [773, 172] width 19 height 19
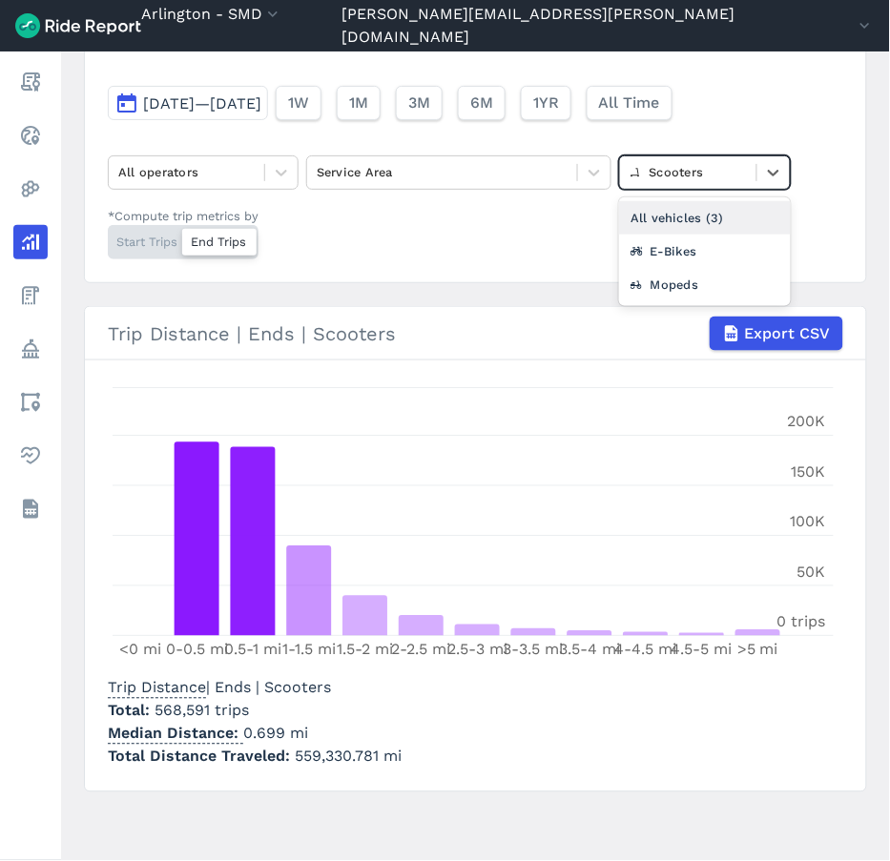
click at [723, 219] on div "All vehicles (3)" at bounding box center [705, 217] width 172 height 33
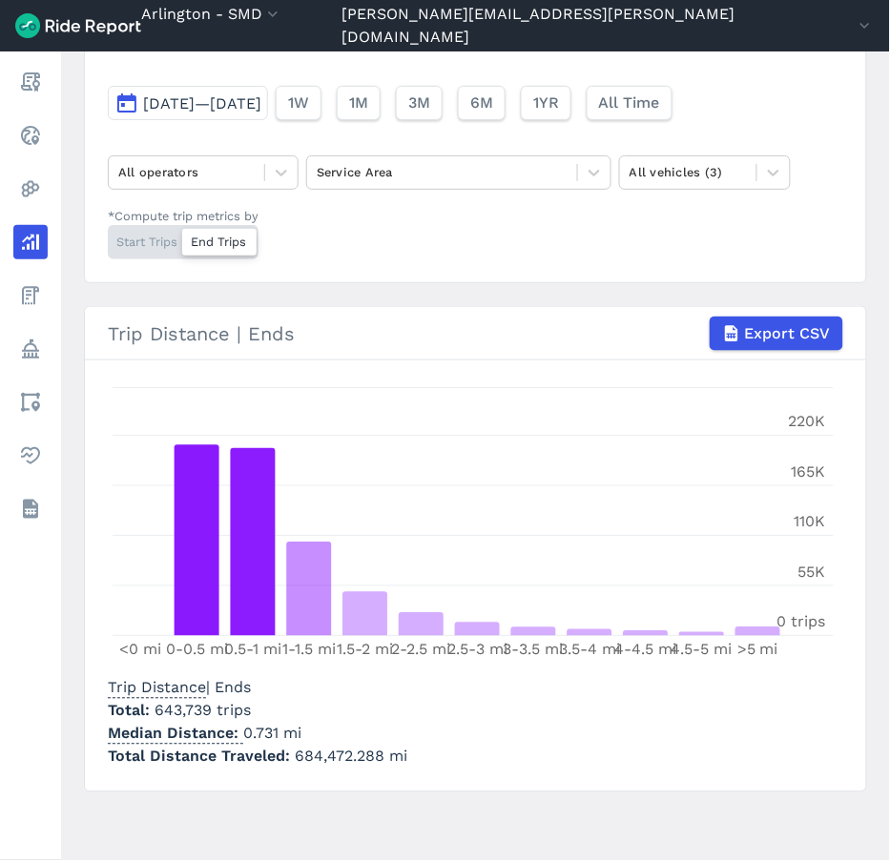
click at [163, 236] on div "Start Trips End Trips" at bounding box center [183, 242] width 151 height 34
click at [108, 236] on input "*Compute trip metrics by Start Trips End Trips" at bounding box center [108, 231] width 0 height 12
click at [221, 239] on div "Start Trips End Trips" at bounding box center [183, 242] width 151 height 34
click at [108, 237] on input "*Compute trip metrics by Start Trips End Trips" at bounding box center [108, 231] width 0 height 12
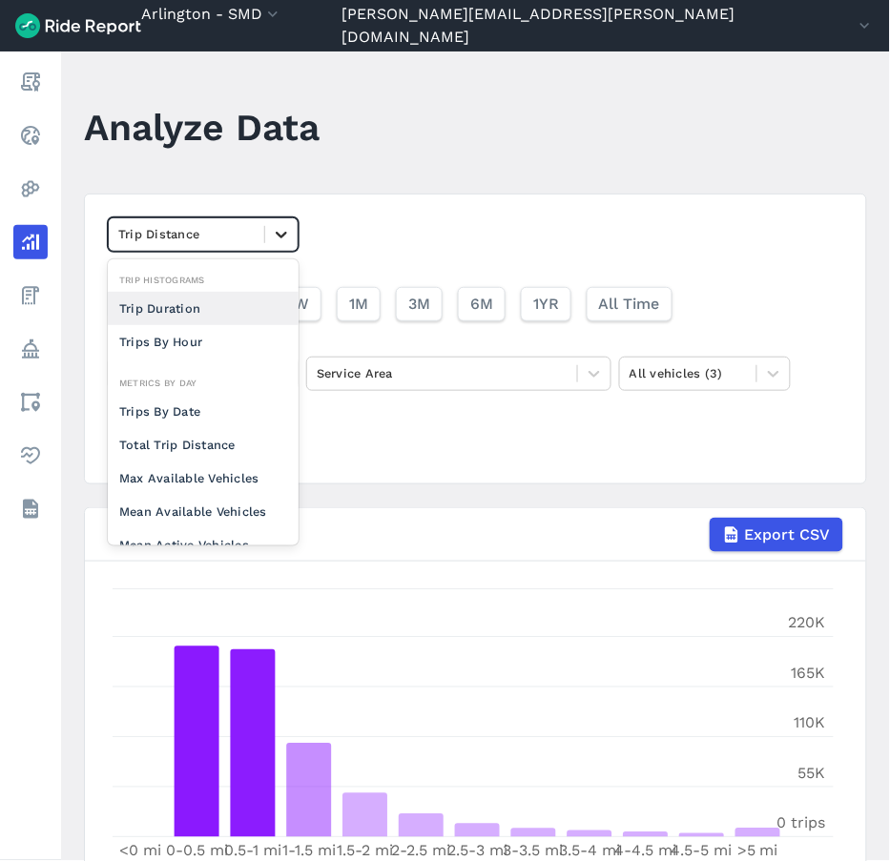
click at [286, 234] on icon at bounding box center [281, 235] width 11 height 7
click at [203, 306] on div "Trip Duration" at bounding box center [203, 308] width 191 height 33
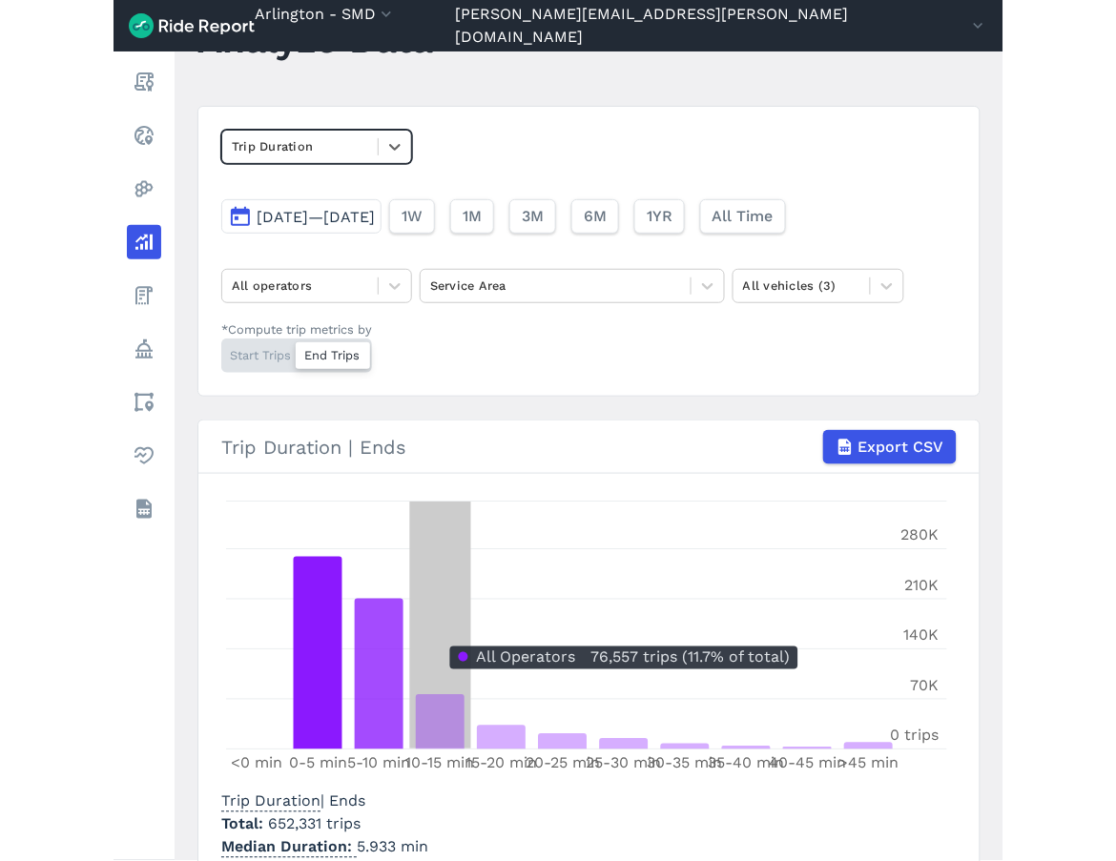
scroll to position [178, 0]
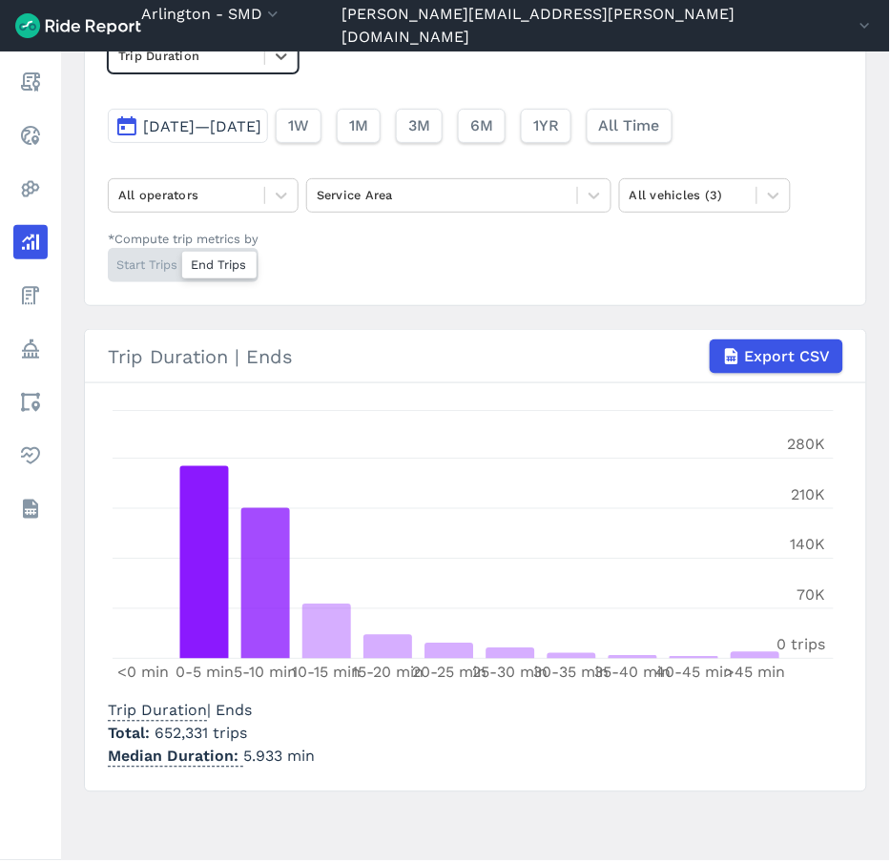
click at [141, 265] on div "Start Trips End Trips" at bounding box center [183, 265] width 151 height 34
click at [108, 260] on input "*Compute trip metrics by Start Trips End Trips" at bounding box center [108, 254] width 0 height 12
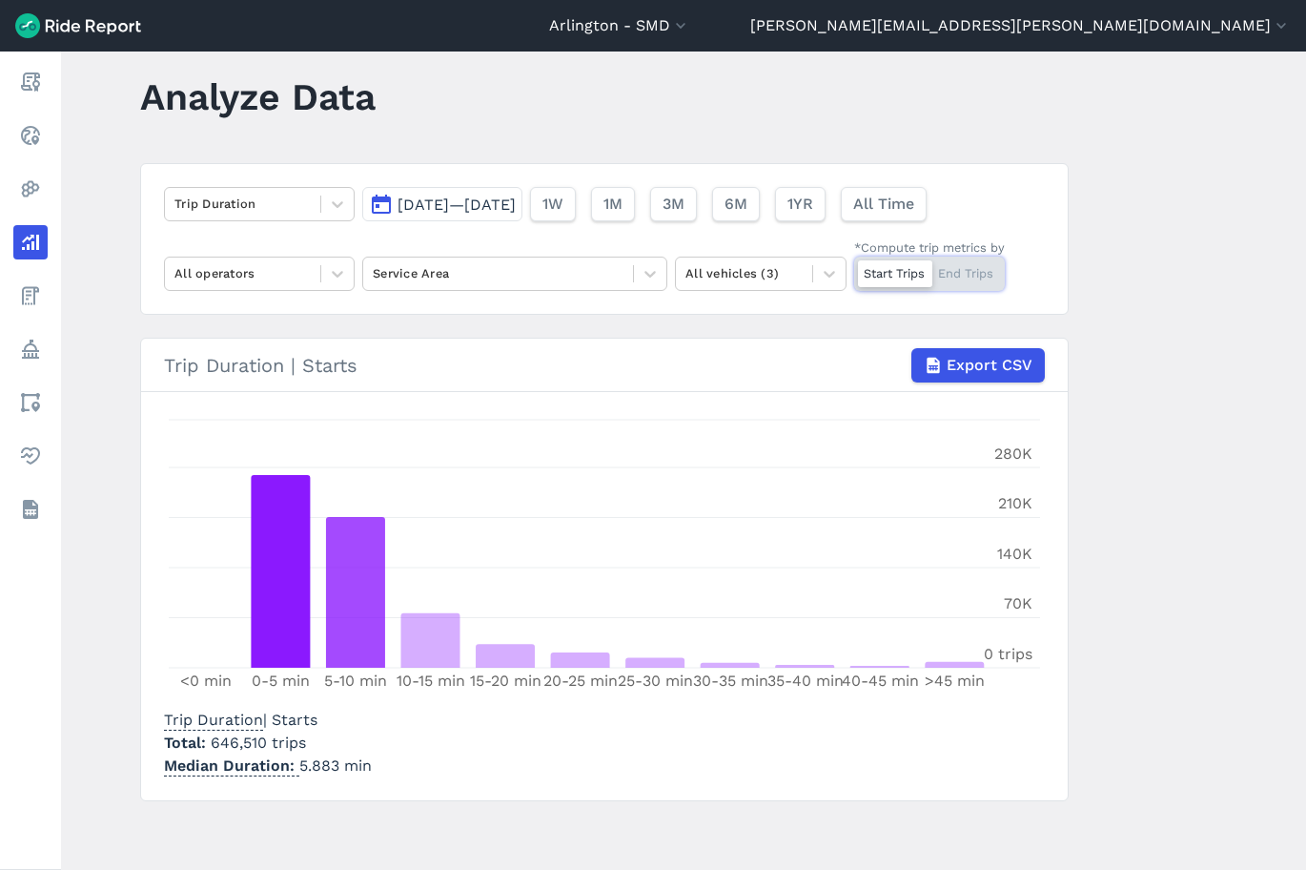
scroll to position [31, 0]
click at [739, 787] on section "Trip Duration | Starts Export CSV <0 min 0-5 min 5-10 min 10-15 min 15-20 min 2…" at bounding box center [604, 569] width 929 height 463
click at [498, 275] on div at bounding box center [498, 273] width 251 height 22
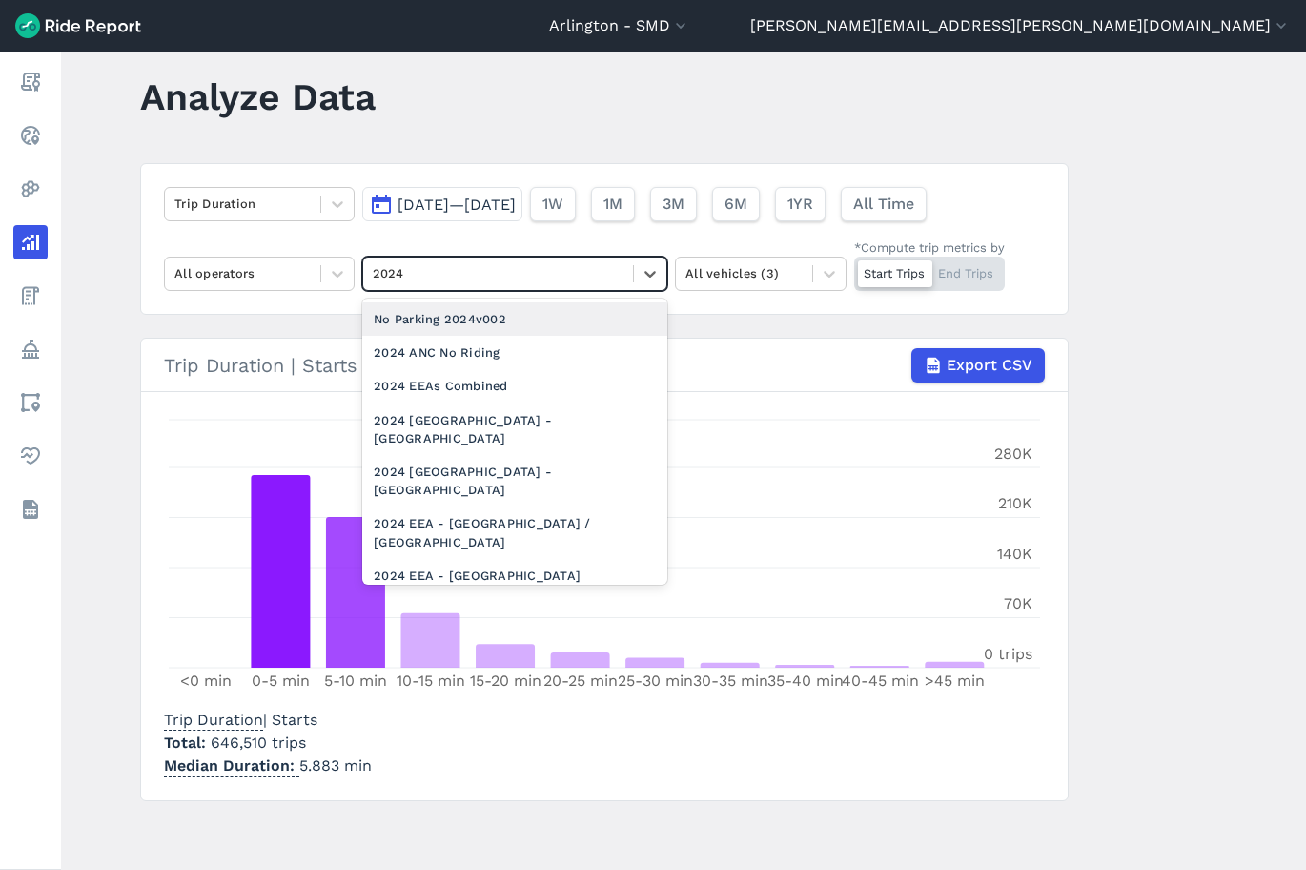
type input "2024 e"
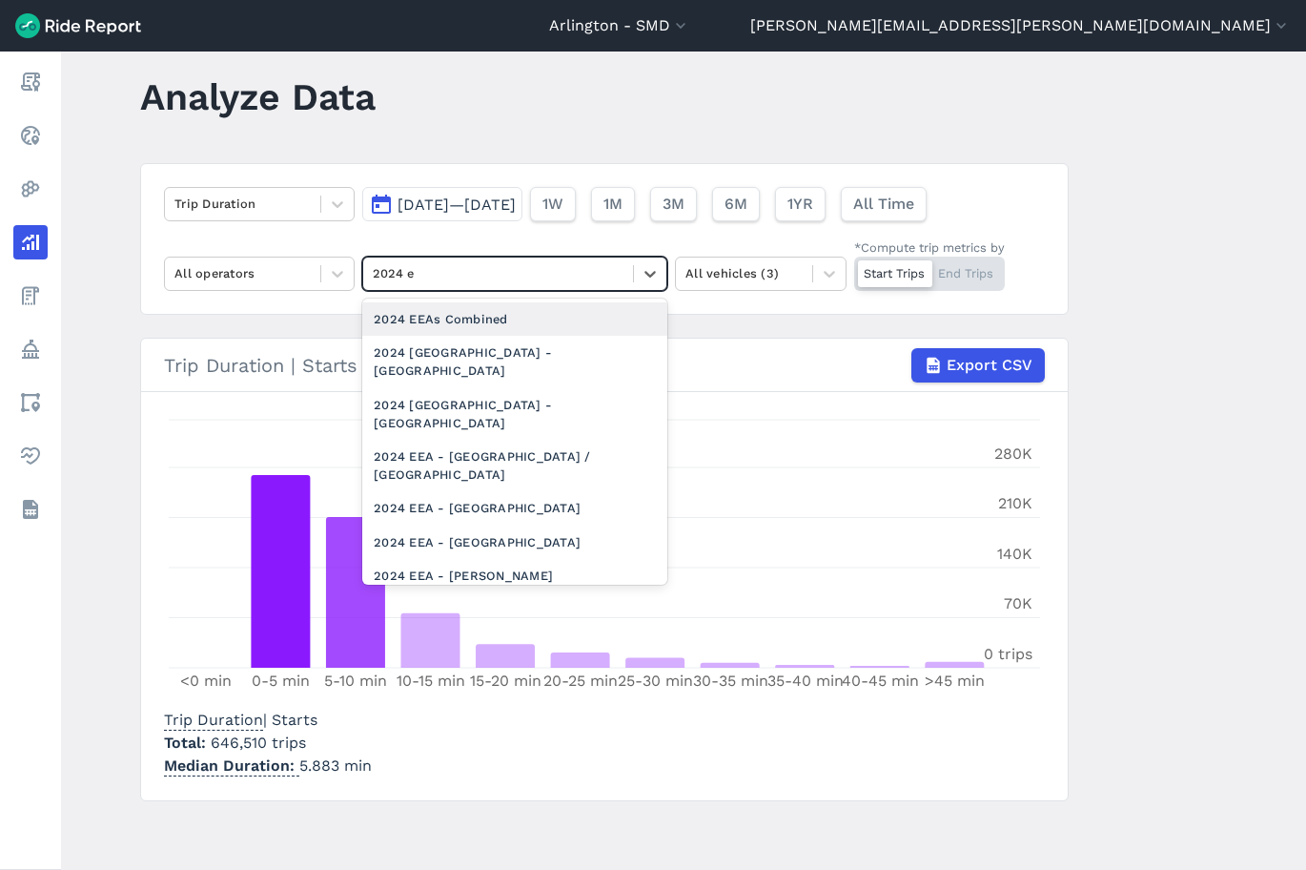
click at [516, 322] on div "2024 EEAs Combined" at bounding box center [514, 318] width 305 height 33
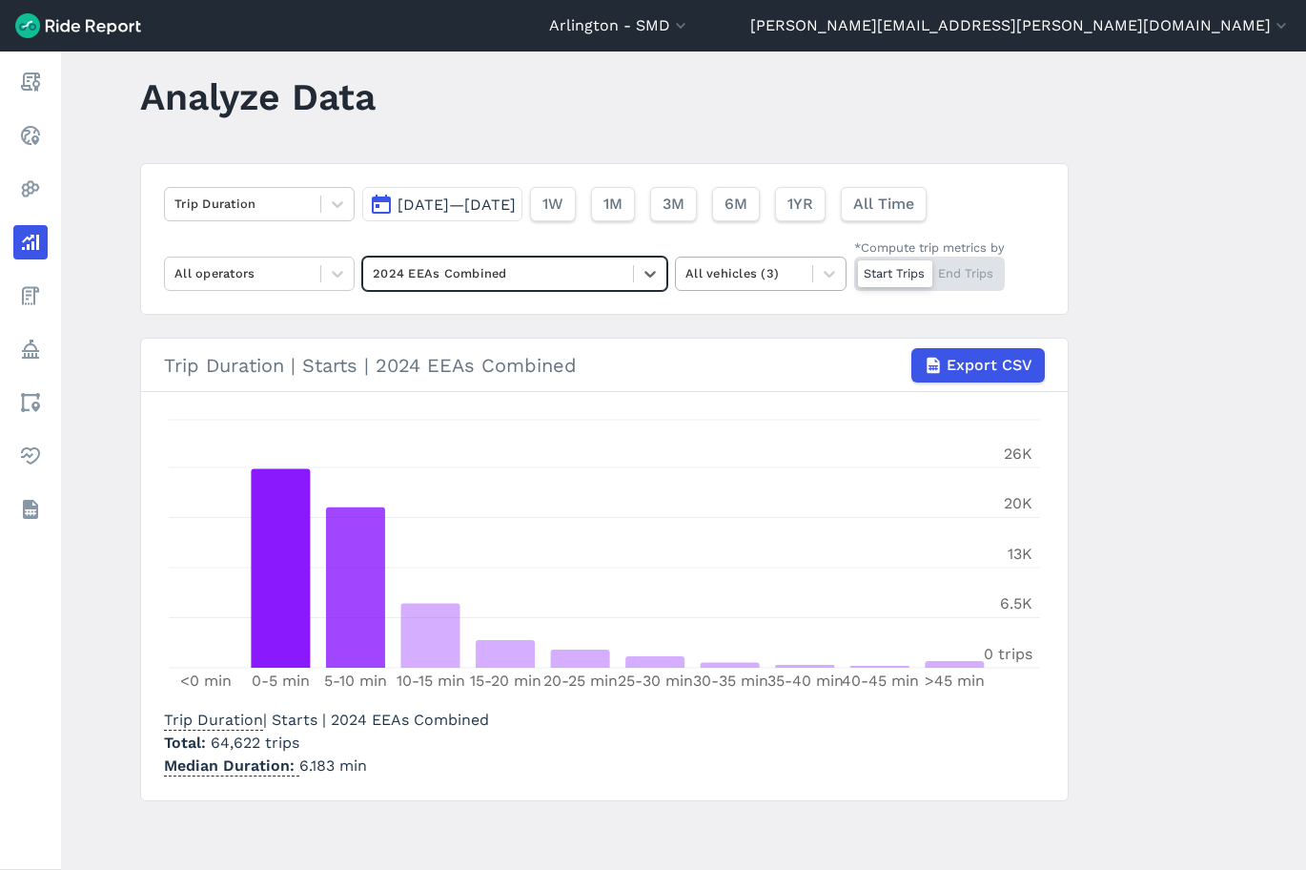
click at [739, 277] on div at bounding box center [744, 273] width 117 height 22
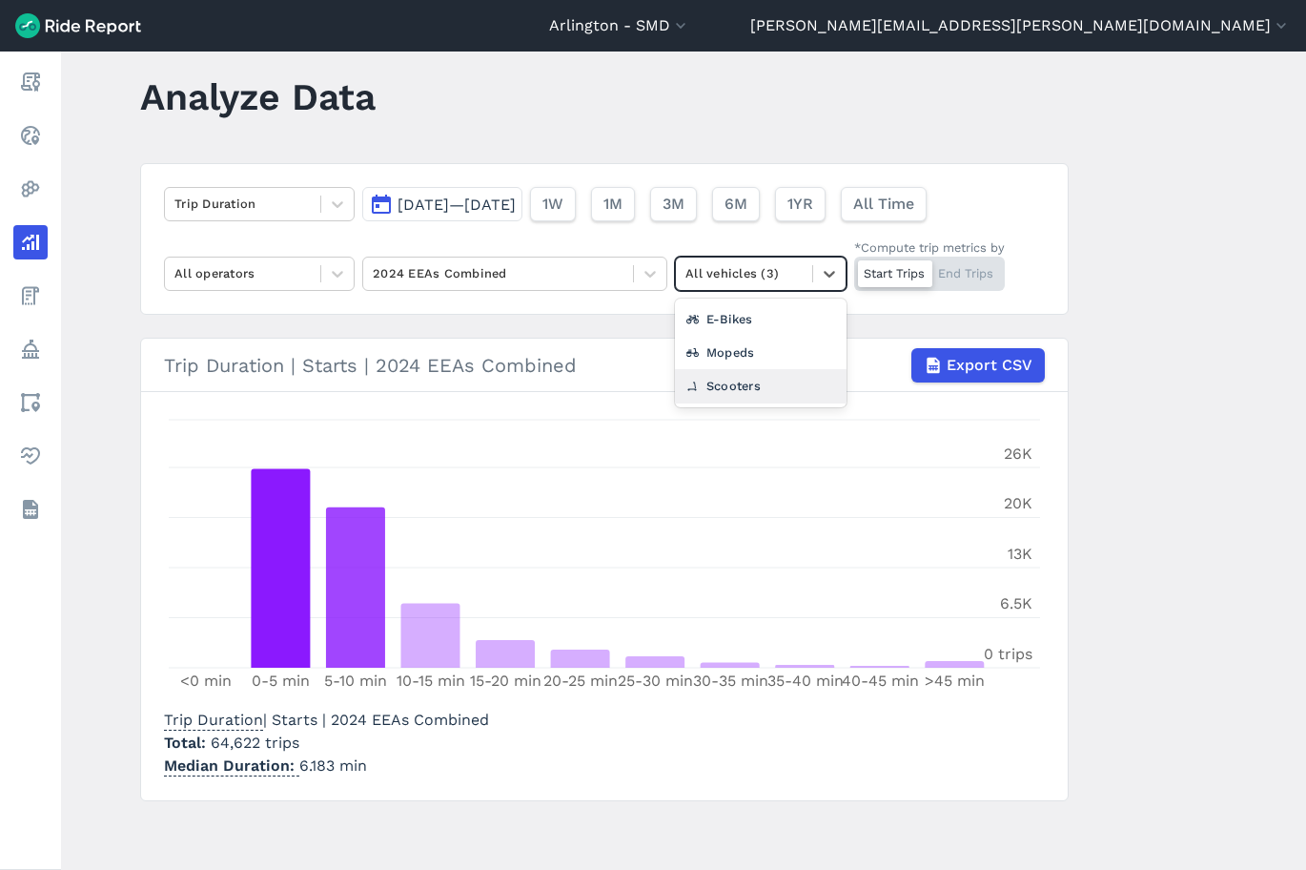
click at [736, 387] on div "Scooters" at bounding box center [761, 385] width 172 height 33
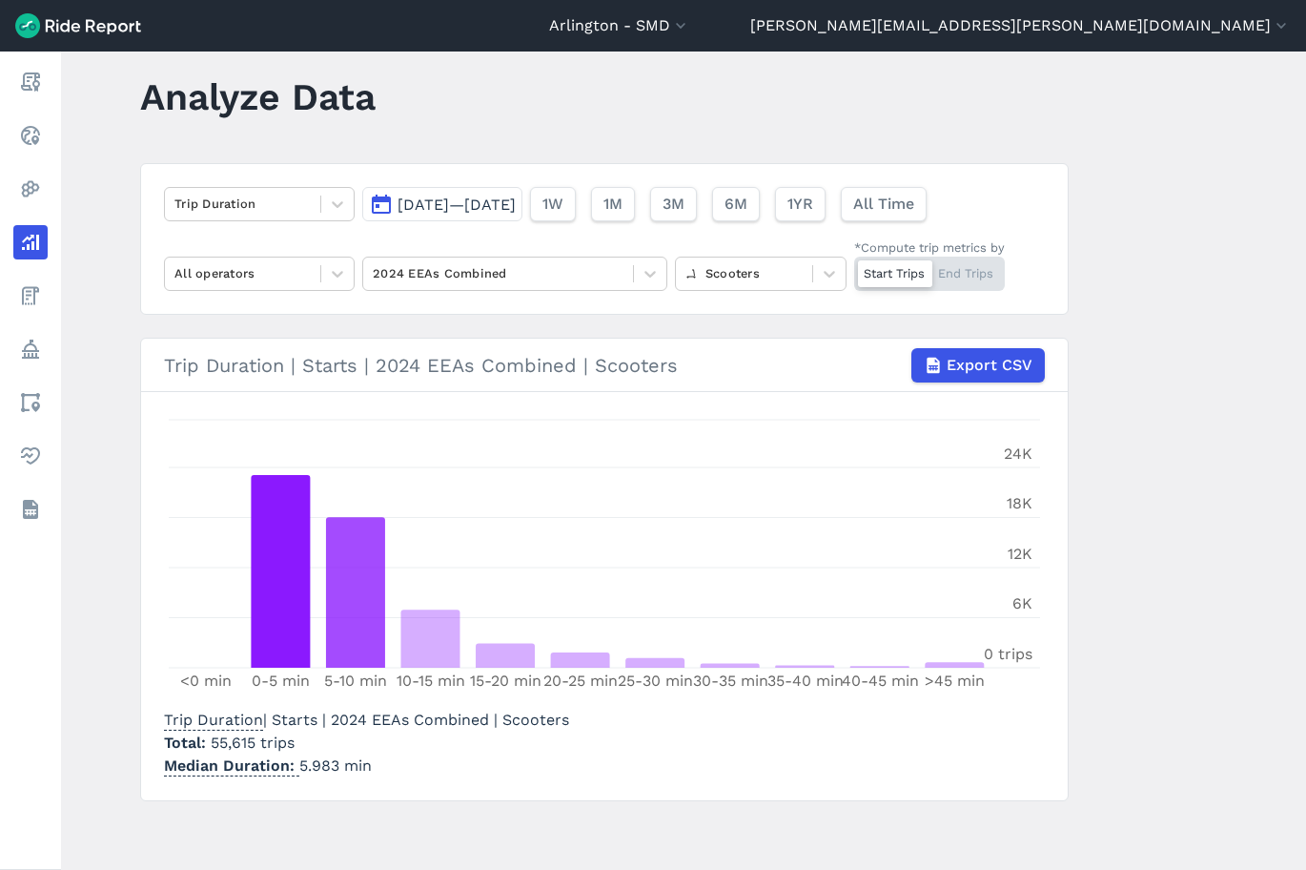
click at [463, 208] on span "Jan 1, 2024—Dec 31, 2024" at bounding box center [457, 204] width 118 height 18
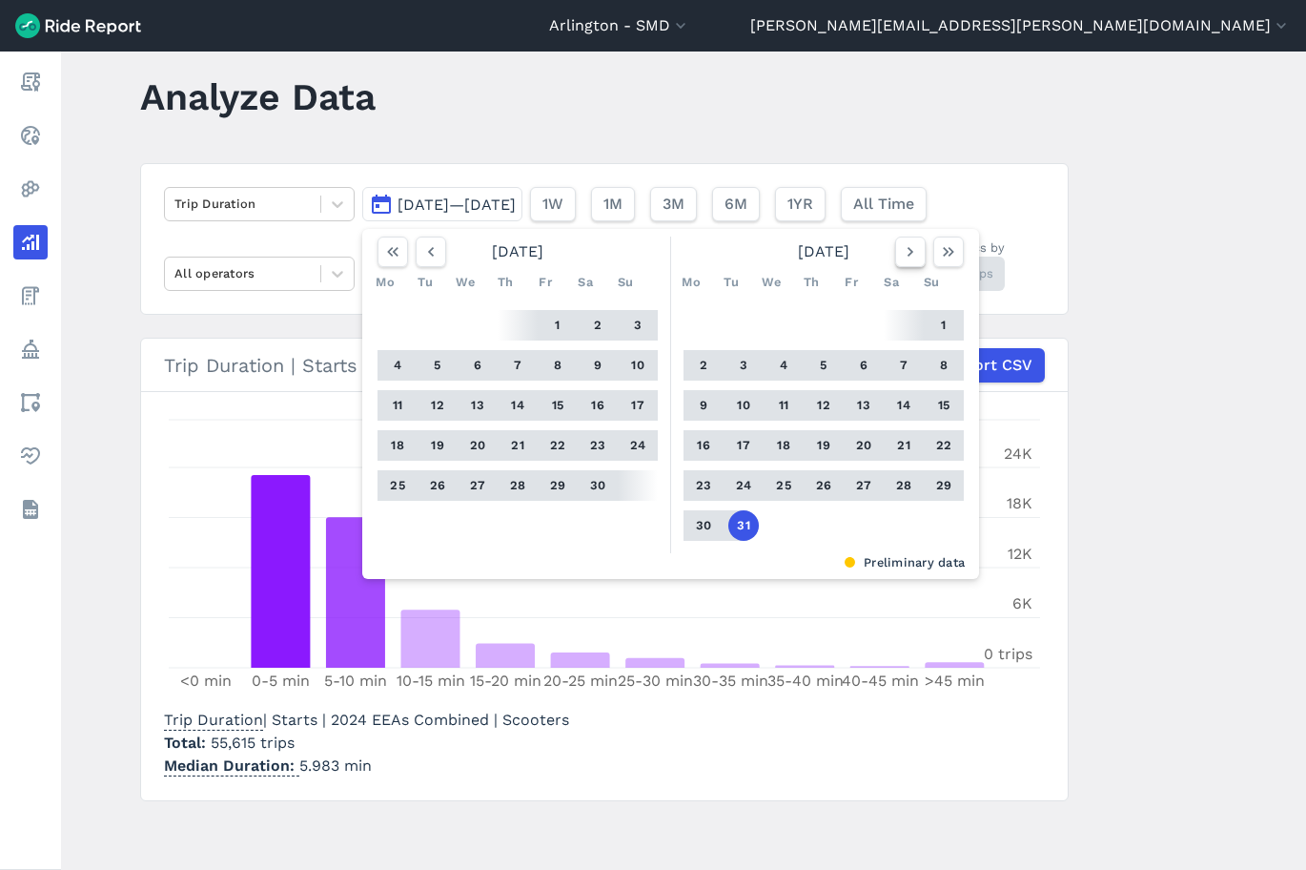
click at [739, 250] on icon "button" at bounding box center [910, 251] width 19 height 19
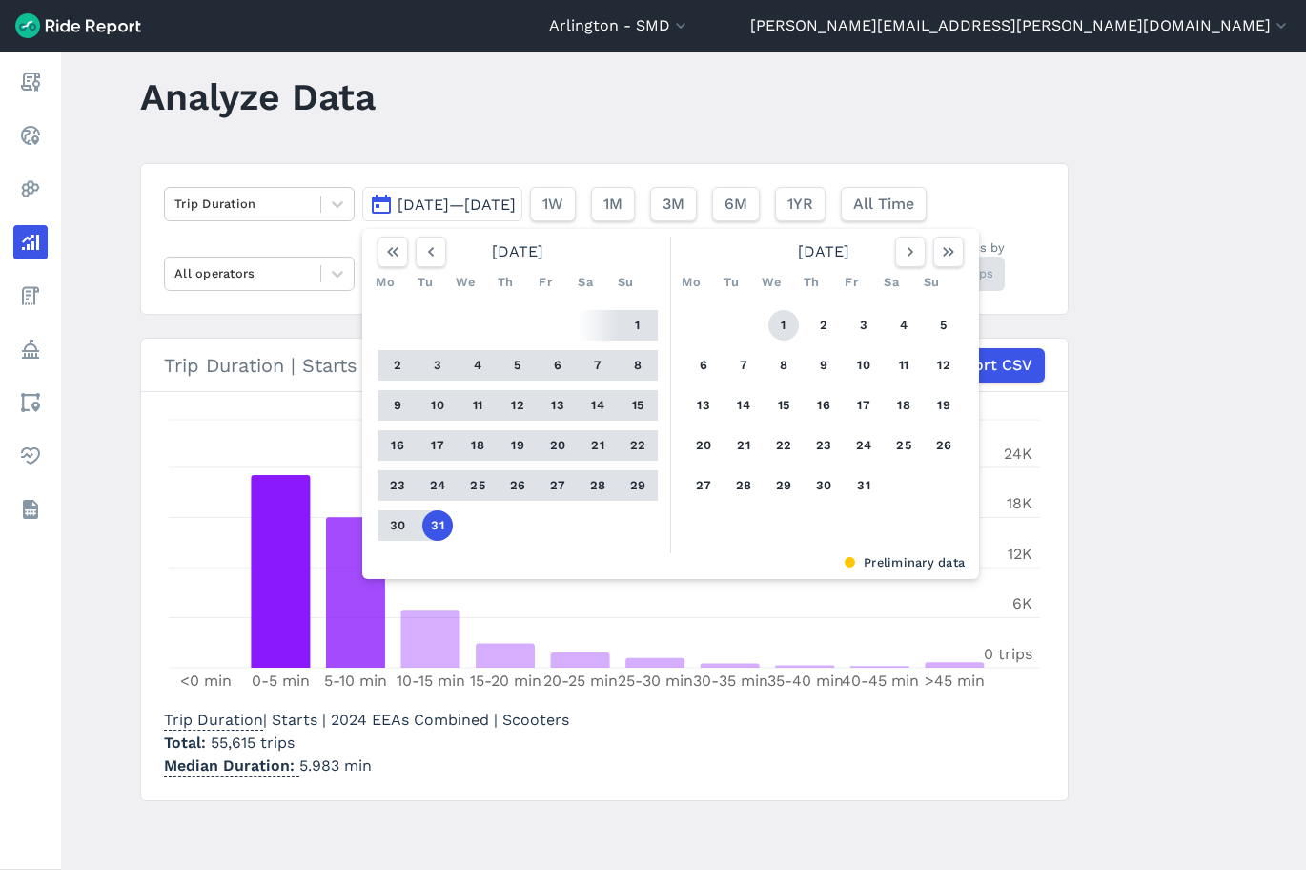
click at [739, 319] on button "1" at bounding box center [783, 325] width 31 height 31
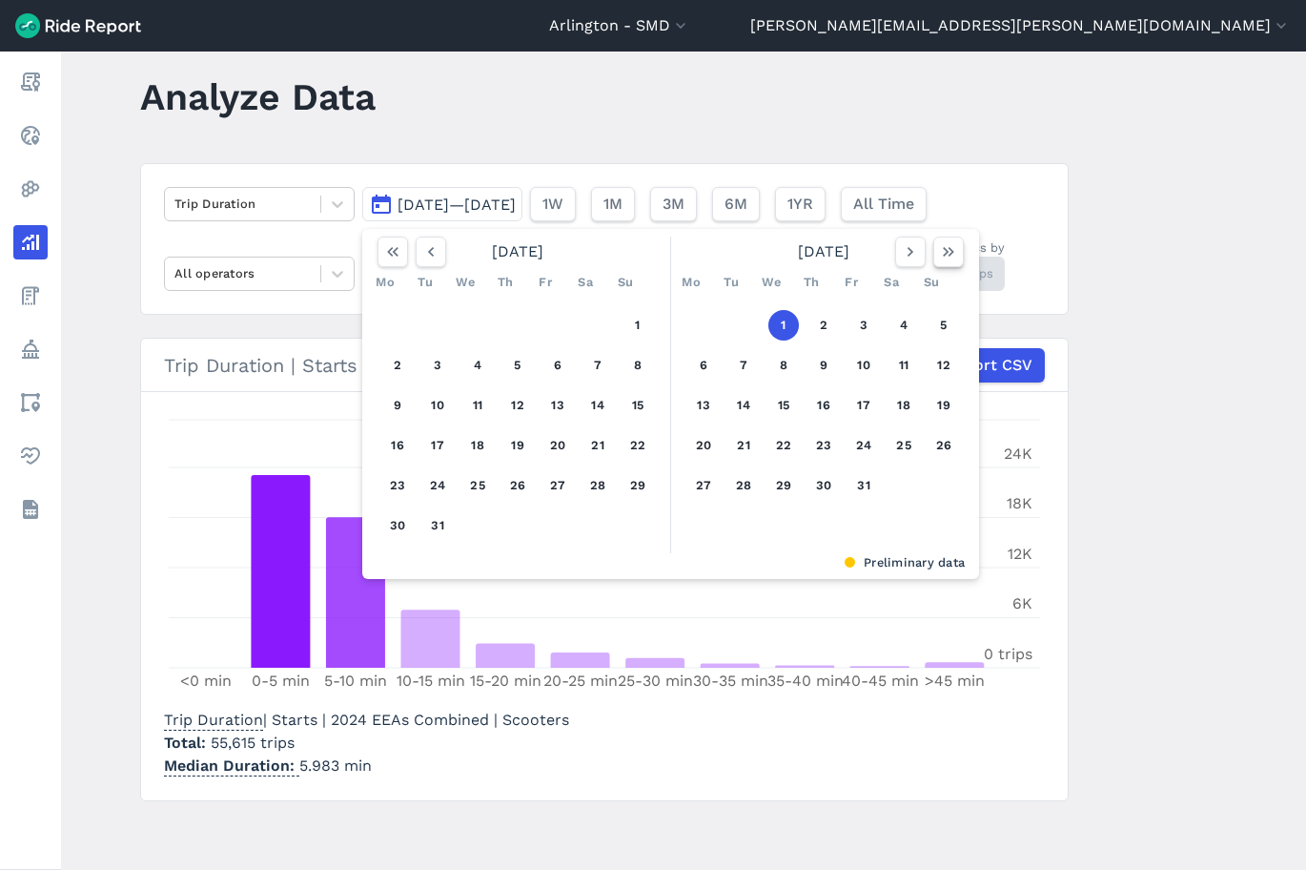
click at [739, 250] on icon "button" at bounding box center [948, 251] width 19 height 19
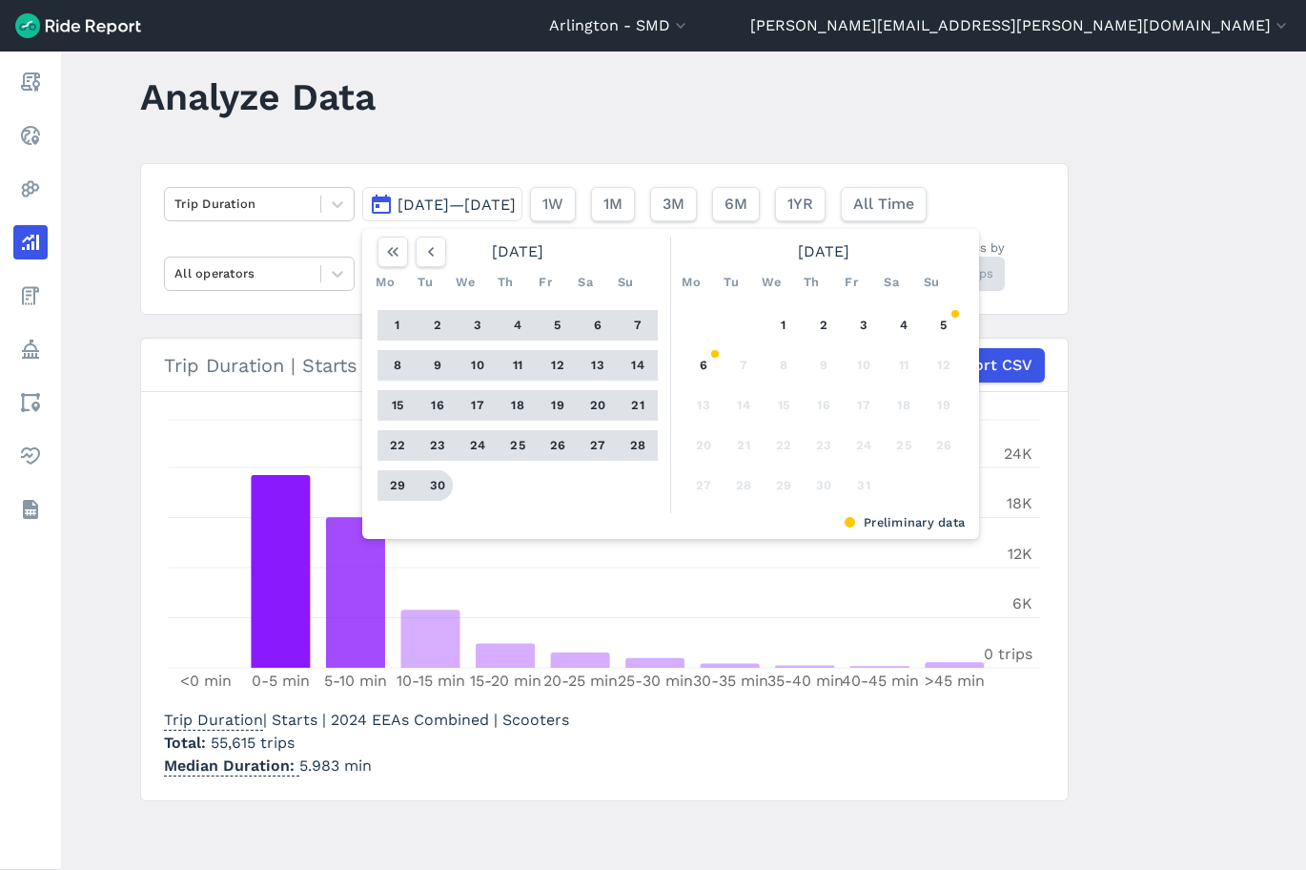
click at [445, 478] on button "30" at bounding box center [437, 485] width 31 height 31
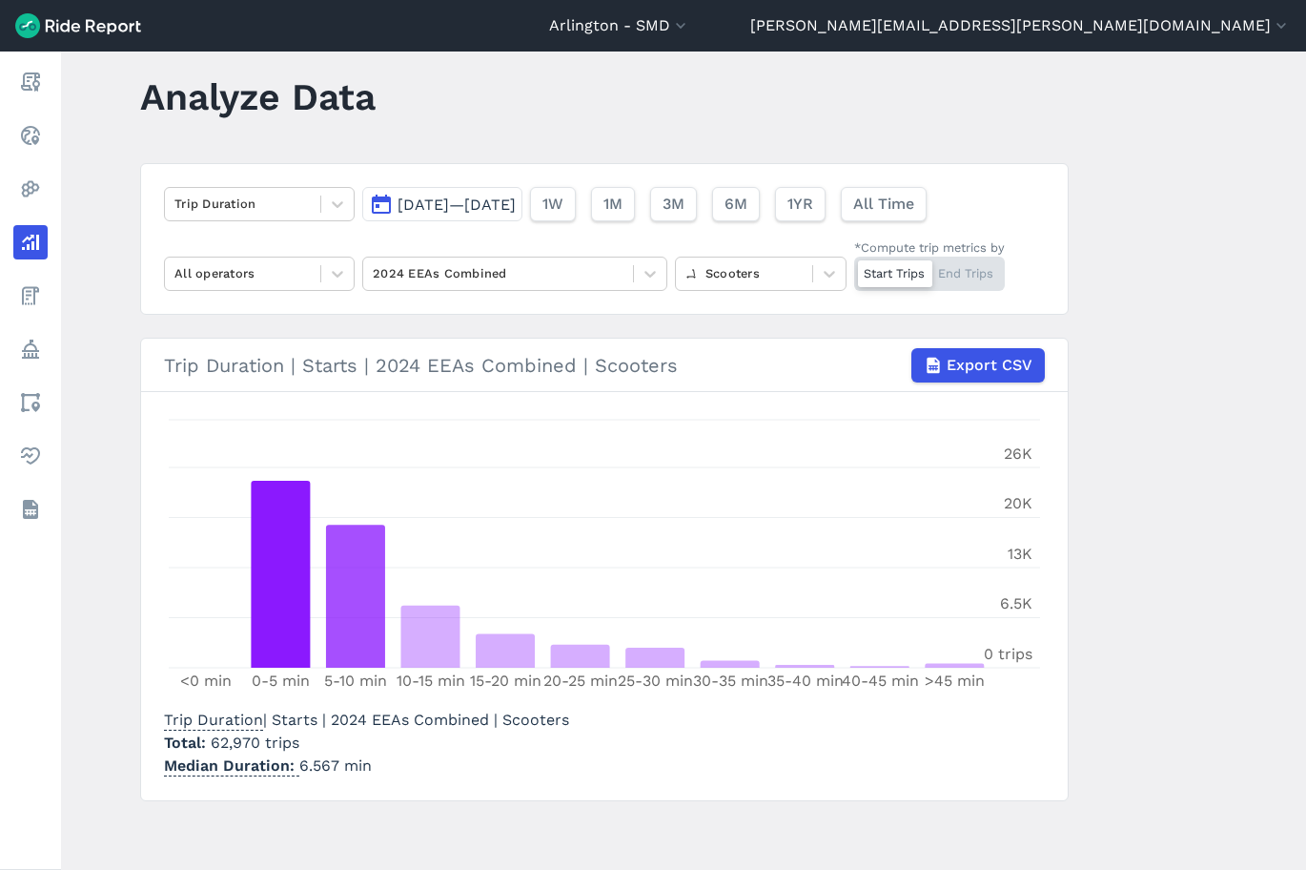
click at [702, 777] on div "Trip Duration | Starts | 2024 EEAs Combined | Scooters Total 62,970 trips Media…" at bounding box center [604, 739] width 881 height 76
click at [739, 744] on div "Trip Duration | Starts | 2024 EEAs Combined | Scooters Total 62,970 trips Media…" at bounding box center [604, 739] width 881 height 76
click at [739, 275] on div "Start Trips End Trips" at bounding box center [929, 273] width 151 height 34
click at [739, 269] on input "*Compute trip metrics by Start Trips End Trips" at bounding box center [854, 262] width 0 height 12
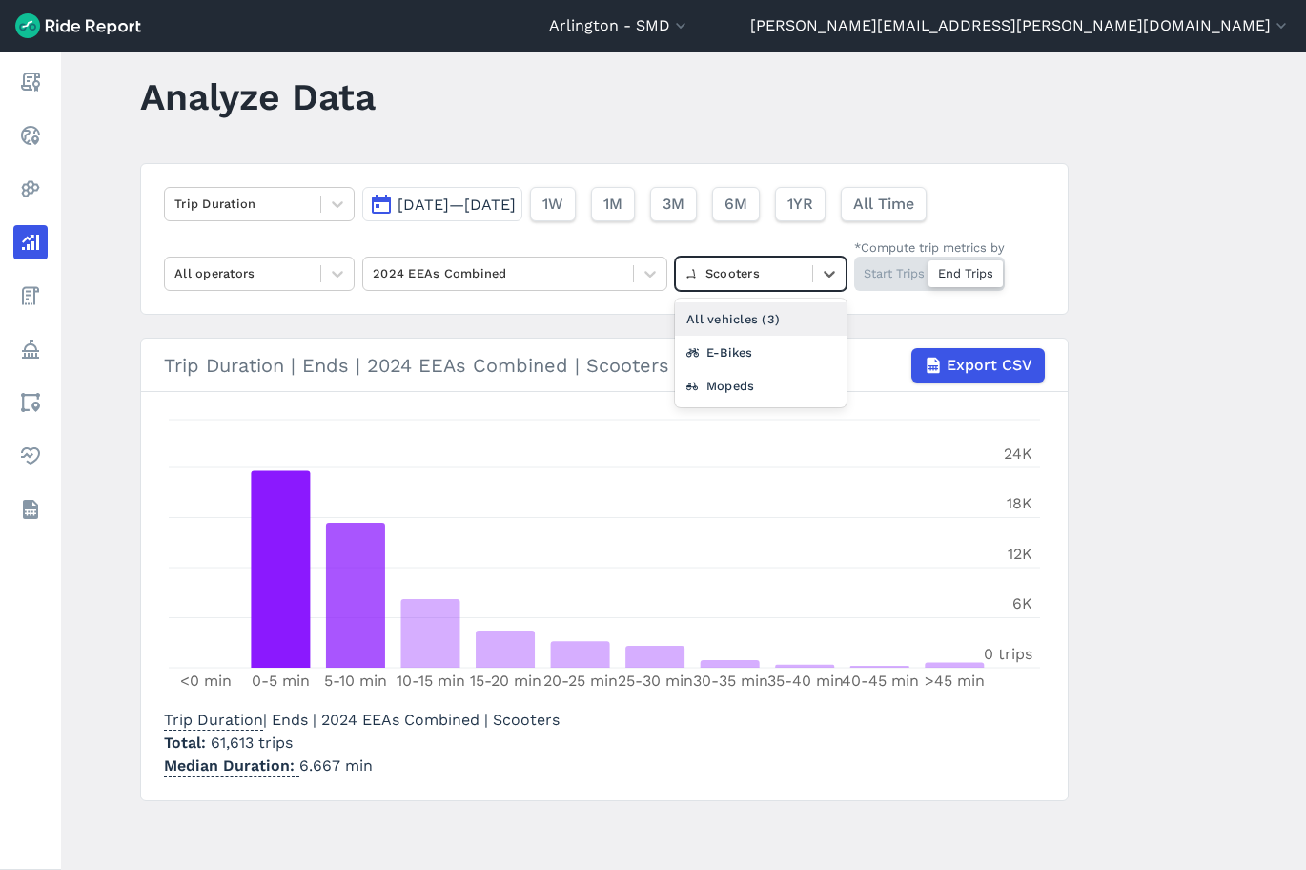
click at [736, 277] on div at bounding box center [744, 273] width 117 height 22
click at [712, 358] on div "E-Bikes" at bounding box center [761, 352] width 172 height 33
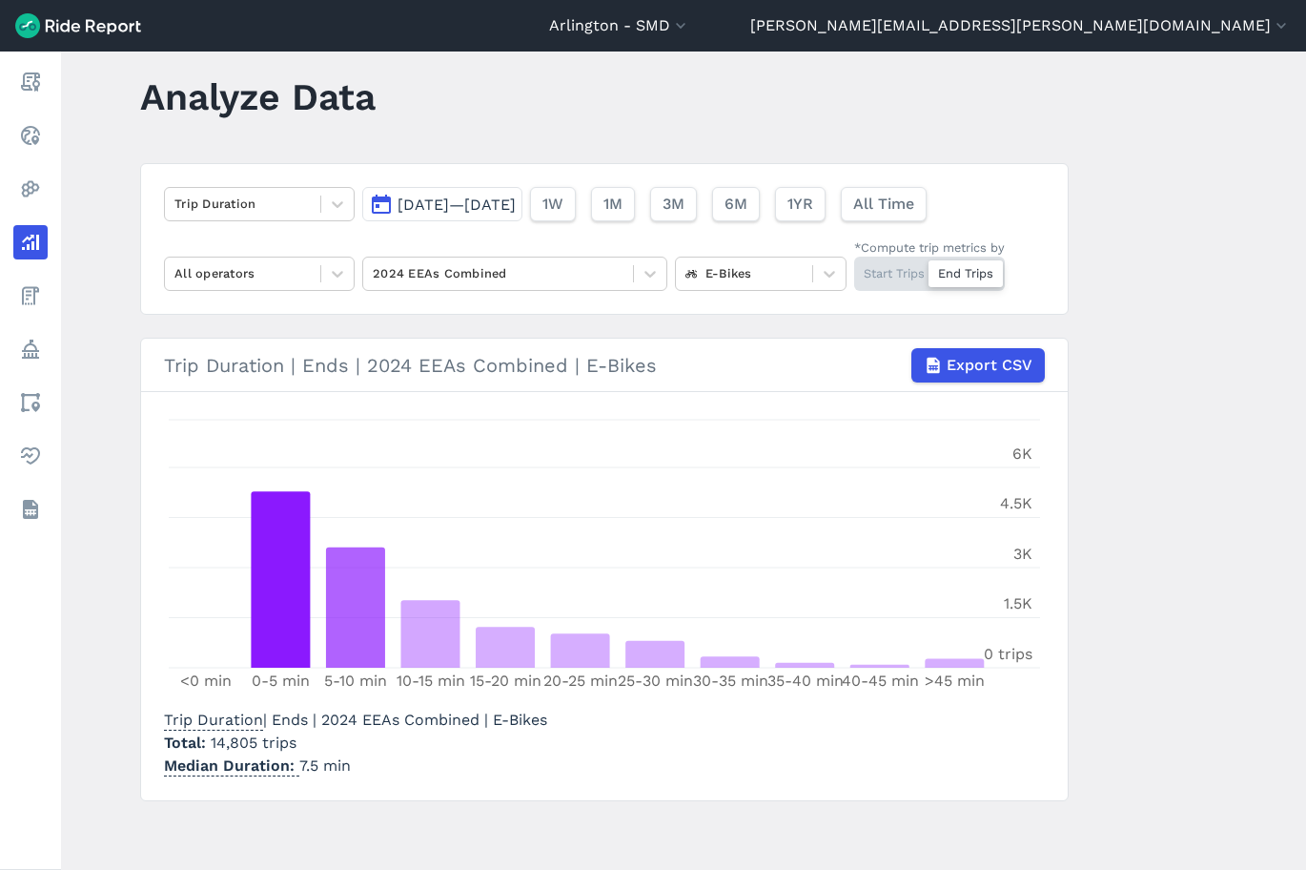
click at [739, 755] on main "Analyze Data Trip Duration Jan 1, 2025—Sep 30, 2025 1W 1M 3M 6M 1YR All Time Al…" at bounding box center [683, 460] width 1245 height 818
click at [716, 277] on div at bounding box center [744, 273] width 117 height 22
click at [713, 319] on div "All vehicles (3)" at bounding box center [761, 318] width 172 height 33
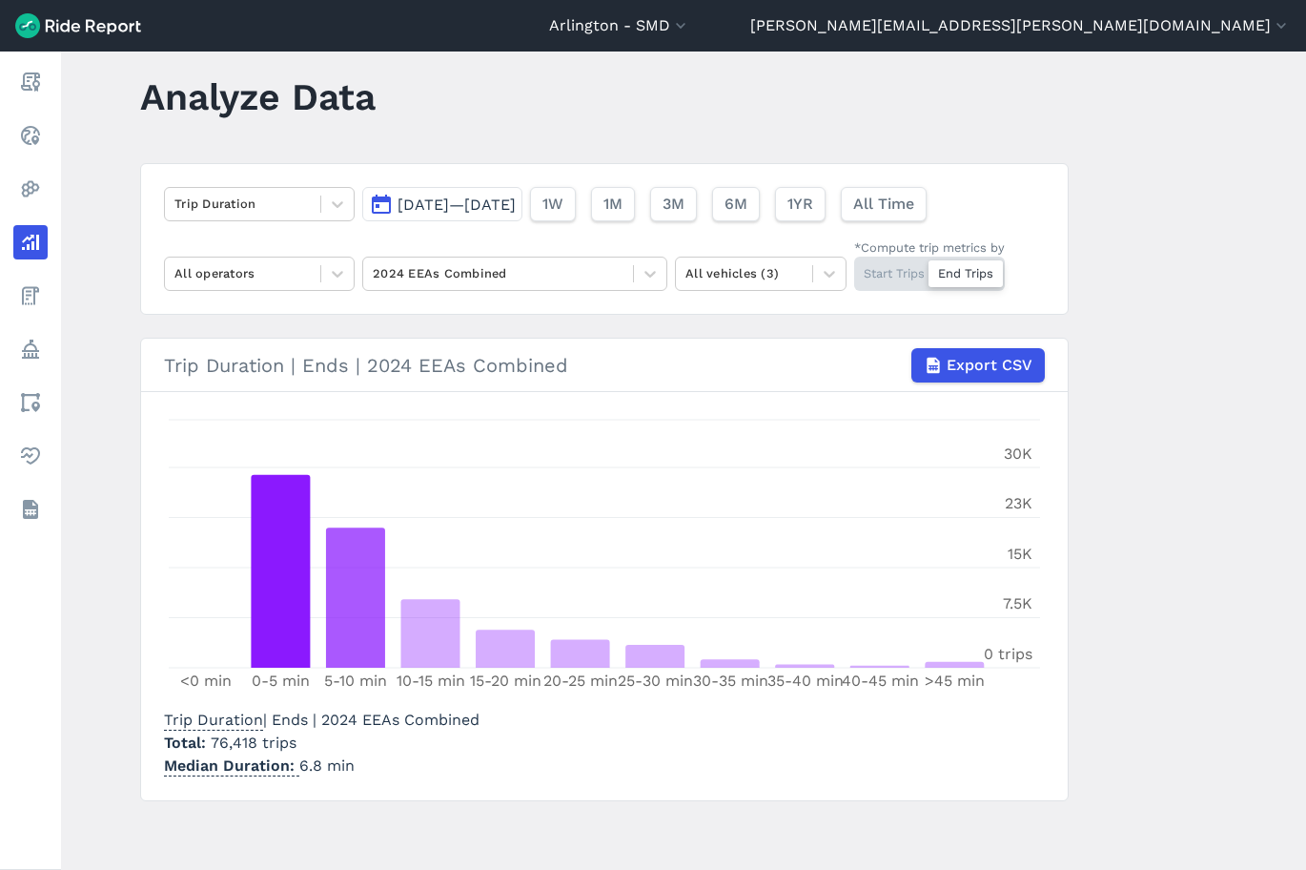
click at [739, 689] on main "Analyze Data Trip Duration Jan 1, 2025—Sep 30, 2025 1W 1M 3M 6M 1YR All Time Al…" at bounding box center [683, 460] width 1245 height 818
click at [739, 775] on main "Analyze Data Trip Duration Jan 1, 2025—Sep 30, 2025 1W 1M 3M 6M 1YR All Time Al…" at bounding box center [683, 460] width 1245 height 818
click at [739, 708] on main "Analyze Data Trip Duration Jan 1, 2025—Sep 30, 2025 1W 1M 3M 6M 1YR All Time Al…" at bounding box center [683, 460] width 1245 height 818
click at [739, 766] on main "Analyze Data Trip Duration Jan 1, 2025—Sep 30, 2025 1W 1M 3M 6M 1YR All Time Al…" at bounding box center [683, 460] width 1245 height 818
